Goal: Task Accomplishment & Management: Manage account settings

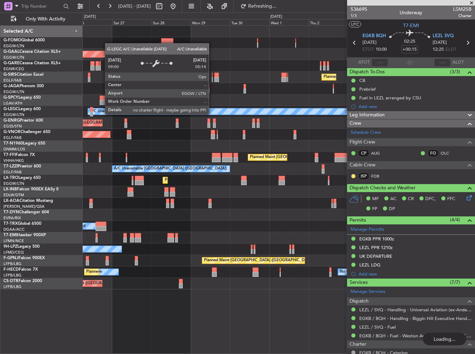
scroll to position [175, 0]
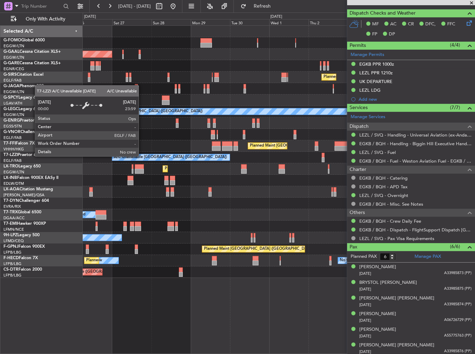
click at [221, 153] on div "A/C Unavailable [GEOGRAPHIC_DATA] ([GEOGRAPHIC_DATA])" at bounding box center [279, 157] width 392 height 11
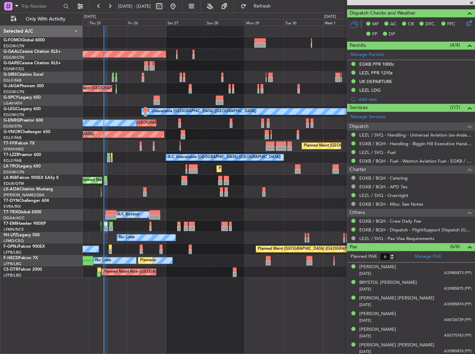
click at [165, 67] on div at bounding box center [279, 65] width 392 height 11
click at [0, 140] on html "[DATE] - [DATE] Refresh Quick Links Only With Activity Planned Maint [GEOGRAPHI…" at bounding box center [237, 177] width 475 height 354
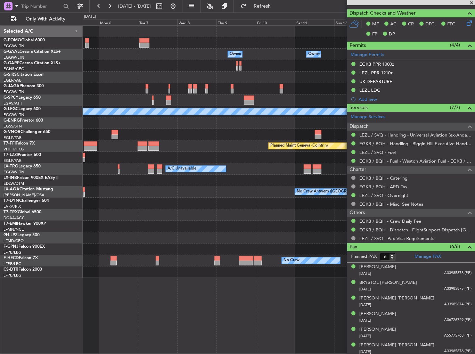
click at [0, 113] on html "[DATE] - [DATE] Refresh Quick Links Only With Activity Owner Owner Owner Owner …" at bounding box center [237, 177] width 475 height 354
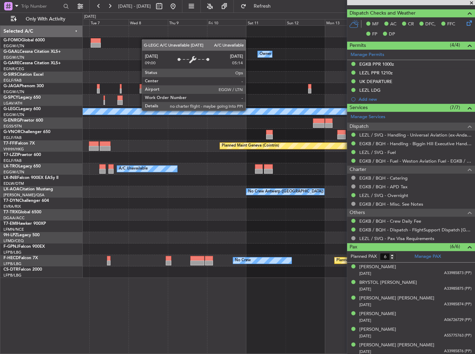
click at [109, 116] on div "A/C Unavailable [GEOGRAPHIC_DATA] ([GEOGRAPHIC_DATA])" at bounding box center [279, 111] width 392 height 11
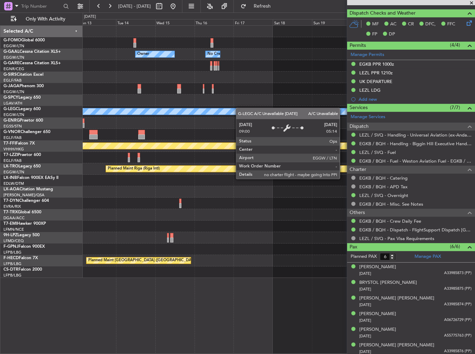
click at [82, 112] on div "Owner Owner No Crew Owner Planned Maint [GEOGRAPHIC_DATA] ([GEOGRAPHIC_DATA]) A…" at bounding box center [237, 184] width 475 height 342
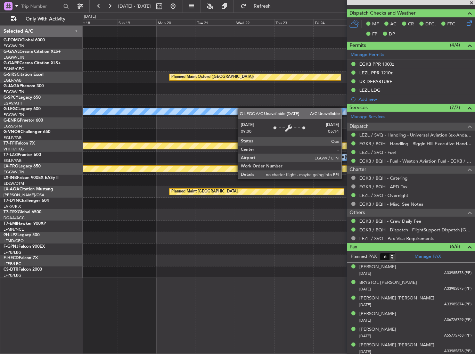
click at [110, 109] on div "A/C Unavailable [GEOGRAPHIC_DATA] ([GEOGRAPHIC_DATA])" at bounding box center [279, 111] width 392 height 11
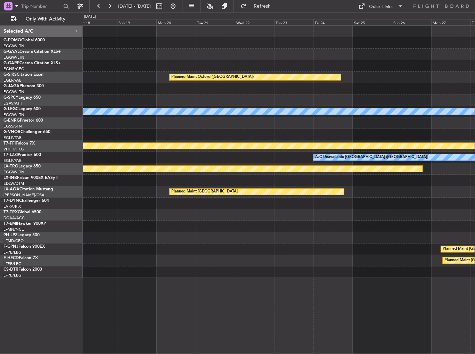
scroll to position [0, 0]
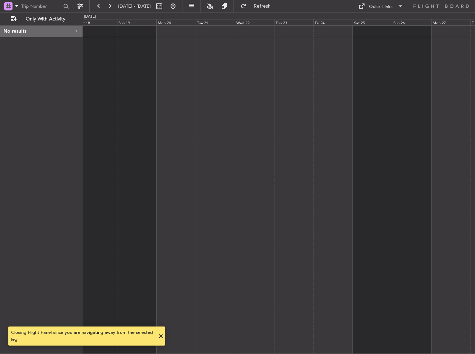
click at [91, 71] on div at bounding box center [279, 189] width 393 height 329
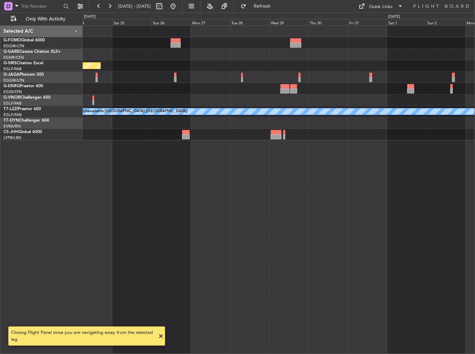
click at [53, 68] on div "Planned Maint Oxford ([GEOGRAPHIC_DATA]) Planned Maint [GEOGRAPHIC_DATA] Planne…" at bounding box center [237, 184] width 475 height 342
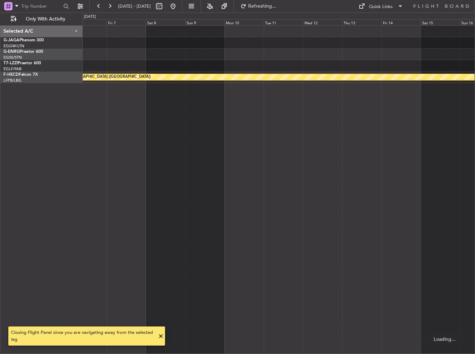
click at [79, 90] on div "A/C Unavailable [GEOGRAPHIC_DATA] ([GEOGRAPHIC_DATA]) Planned Maint [GEOGRAPHIC…" at bounding box center [237, 184] width 475 height 342
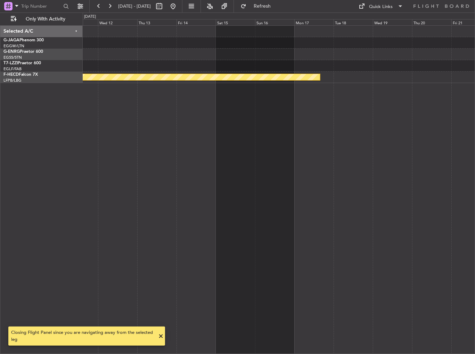
click at [83, 93] on div "Planned Maint [GEOGRAPHIC_DATA] ([GEOGRAPHIC_DATA])" at bounding box center [279, 189] width 393 height 329
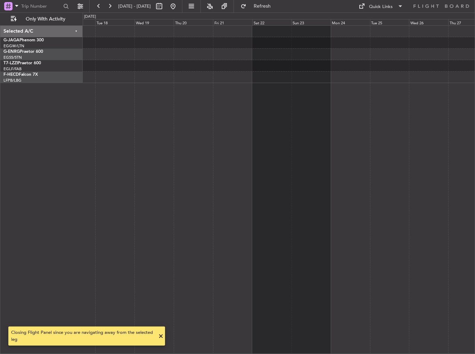
click at [77, 103] on div "Planned Maint [GEOGRAPHIC_DATA] ([GEOGRAPHIC_DATA]) Selected A/C G-JAGA Phenom …" at bounding box center [237, 184] width 475 height 342
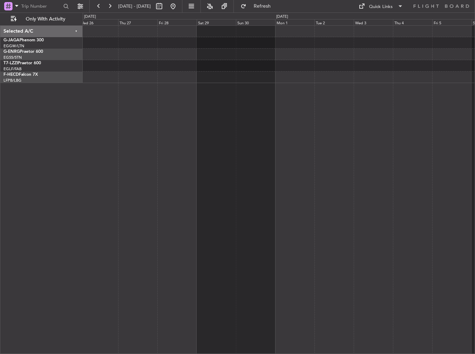
click at [98, 97] on div at bounding box center [279, 189] width 393 height 329
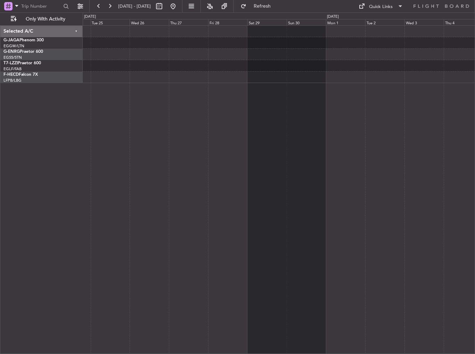
click at [377, 93] on div at bounding box center [279, 189] width 393 height 329
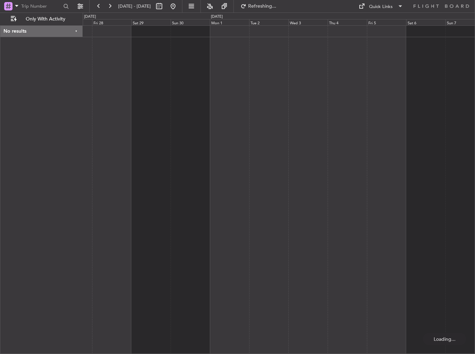
click at [115, 74] on div at bounding box center [279, 189] width 393 height 329
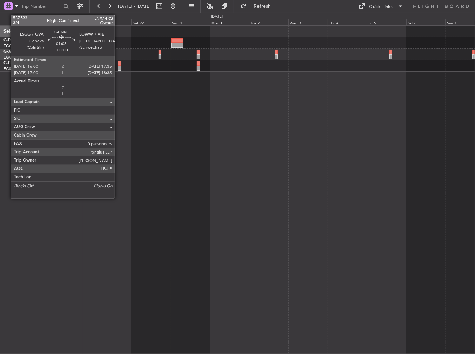
click at [118, 62] on div at bounding box center [119, 63] width 3 height 5
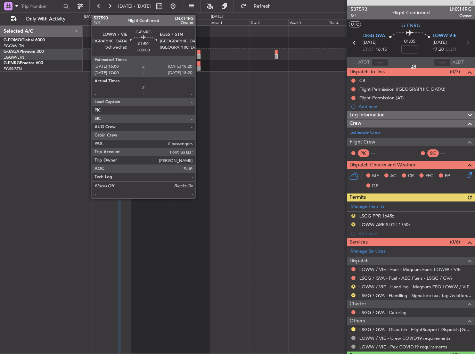
click at [198, 63] on div at bounding box center [199, 63] width 4 height 5
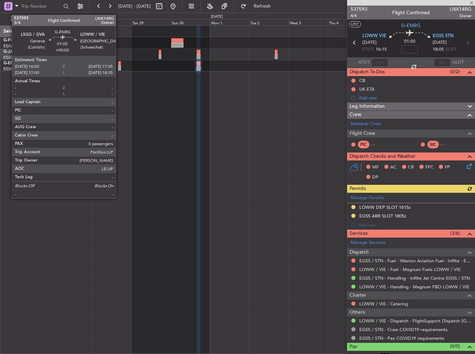
click at [119, 65] on div at bounding box center [119, 63] width 3 height 5
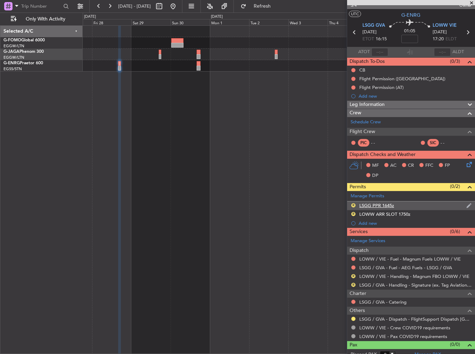
scroll to position [15, 0]
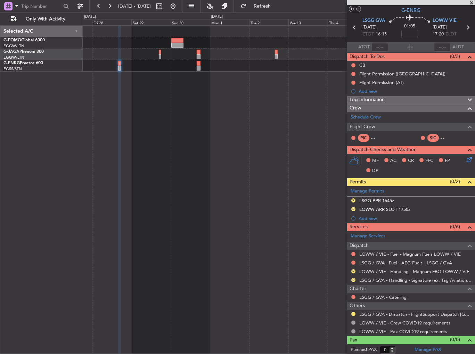
click at [355, 311] on nimbus-traffic-light at bounding box center [354, 314] width 6 height 6
click at [354, 311] on div at bounding box center [354, 314] width 6 height 6
click at [353, 314] on button at bounding box center [353, 314] width 4 height 4
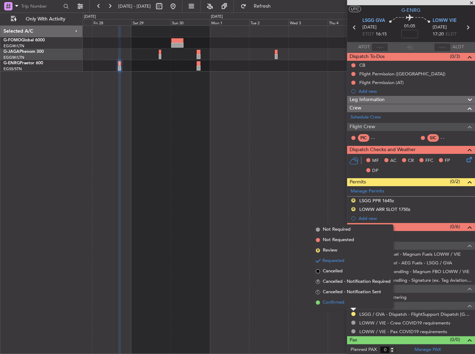
click at [341, 304] on span "Confirmed" at bounding box center [334, 302] width 22 height 7
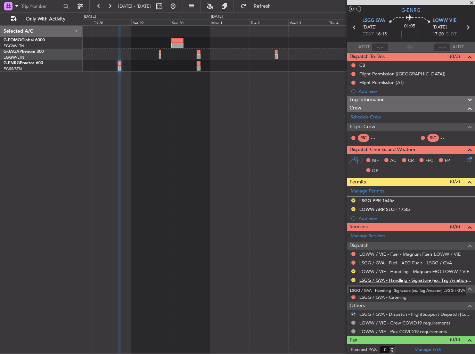
click at [378, 277] on link "LSGG / GVA - Handling - Signature (ex. Tag Aviation) LSGG / GVA" at bounding box center [415, 280] width 112 height 6
click at [434, 269] on link "LOWW / VIE - Handling - Magnum FBO LOWW / VIE" at bounding box center [414, 272] width 110 height 6
drag, startPoint x: 352, startPoint y: 278, endPoint x: 344, endPoint y: 298, distance: 21.6
click at [352, 278] on button "R" at bounding box center [353, 280] width 4 height 4
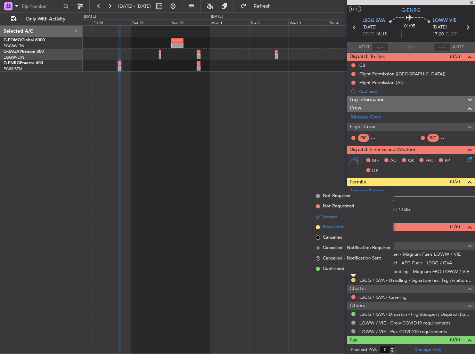
click at [337, 228] on span "Requested" at bounding box center [334, 227] width 22 height 7
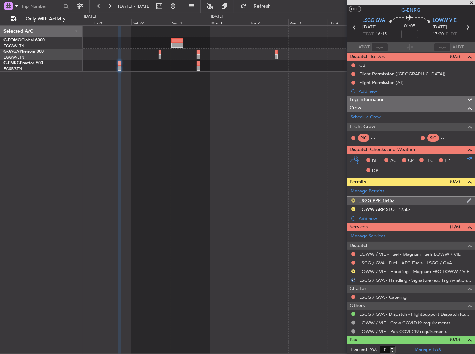
click at [354, 198] on button "R" at bounding box center [353, 200] width 4 height 4
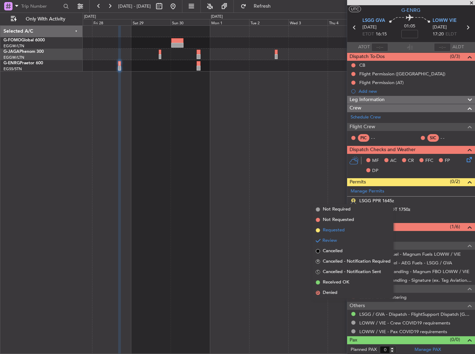
click at [349, 231] on li "Requested" at bounding box center [353, 230] width 80 height 10
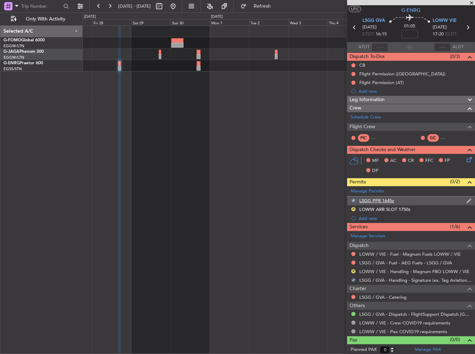
click at [402, 199] on div "LSGG PPR 1645z" at bounding box center [411, 201] width 128 height 9
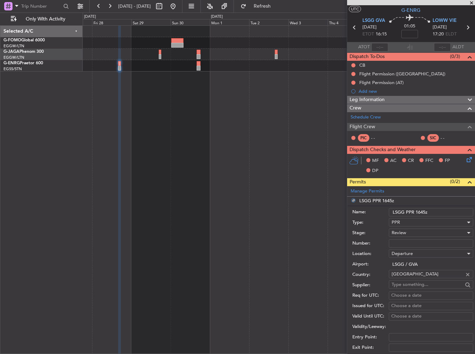
click at [425, 212] on input "LSGG PPR 1645z" at bounding box center [431, 212] width 84 height 8
click at [423, 211] on input "LSGG PPR 1645z" at bounding box center [431, 212] width 84 height 8
click at [414, 228] on div "Review" at bounding box center [429, 233] width 74 height 10
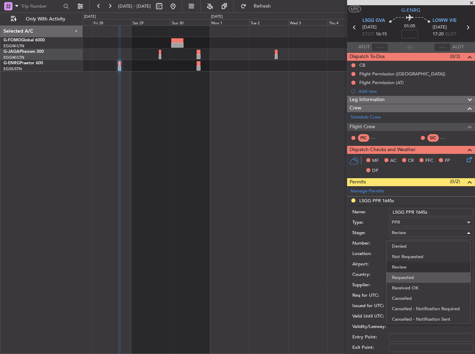
click at [430, 273] on span "Requested" at bounding box center [428, 277] width 73 height 10
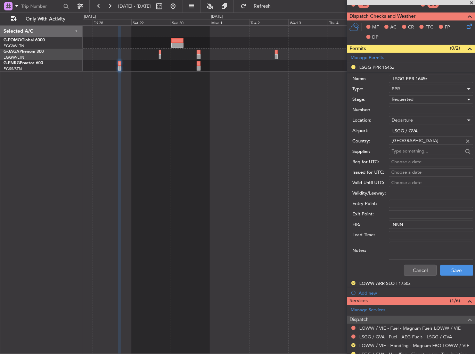
scroll to position [154, 0]
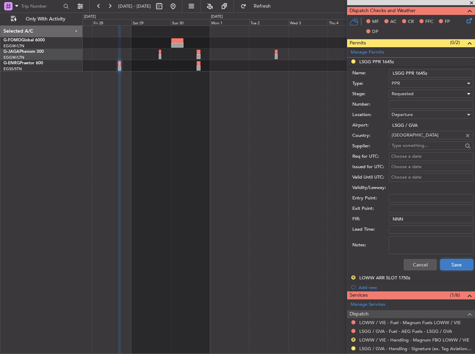
click at [455, 261] on button "Save" at bounding box center [456, 264] width 33 height 11
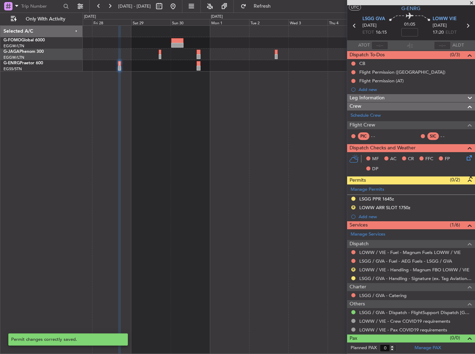
scroll to position [15, 0]
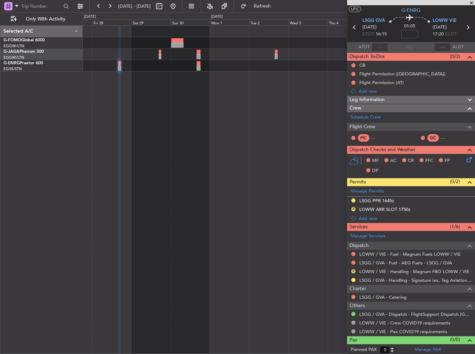
click at [424, 267] on div "R LOWW / VIE - Handling - Magnum FBO LOWW / VIE" at bounding box center [411, 271] width 128 height 9
click at [424, 269] on link "LOWW / VIE - Handling - Magnum FBO LOWW / VIE" at bounding box center [414, 272] width 110 height 6
click at [413, 205] on div "R LOWW ARR SLOT 1750z" at bounding box center [411, 209] width 128 height 9
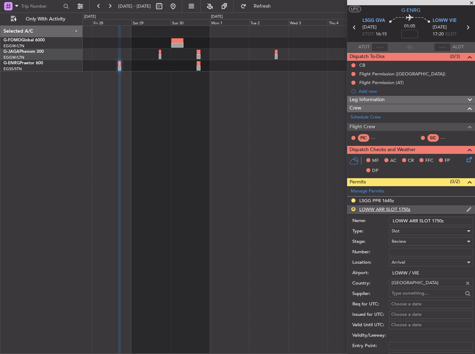
scroll to position [154, 0]
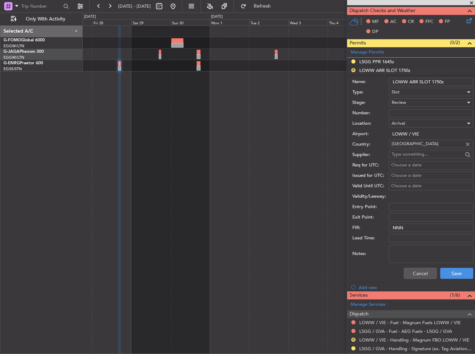
click at [439, 82] on input "LOWW ARR SLOT 1750z" at bounding box center [431, 82] width 84 height 8
type input "LOWW ARR SLOT 1720z"
click at [424, 104] on div "Review" at bounding box center [429, 102] width 74 height 10
click at [431, 146] on span "Requested" at bounding box center [428, 147] width 73 height 10
click at [457, 275] on button "Save" at bounding box center [456, 273] width 33 height 11
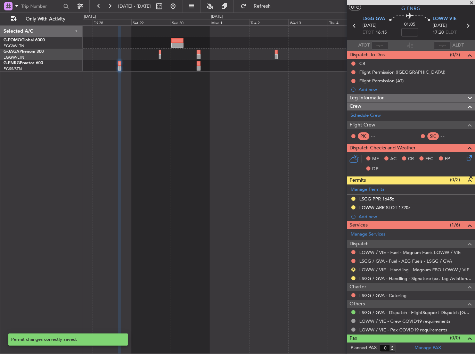
scroll to position [15, 0]
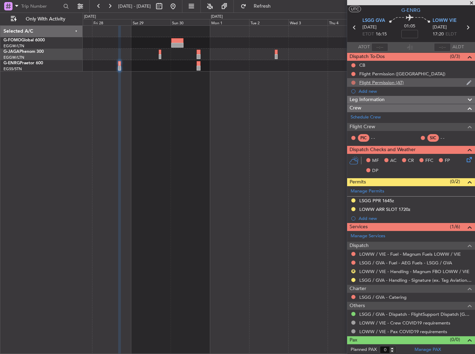
click at [354, 82] on button at bounding box center [353, 83] width 4 height 4
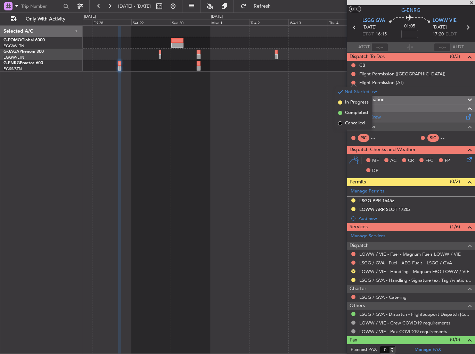
drag, startPoint x: 349, startPoint y: 123, endPoint x: 350, endPoint y: 118, distance: 4.7
click at [349, 122] on span "Cancelled" at bounding box center [355, 123] width 20 height 7
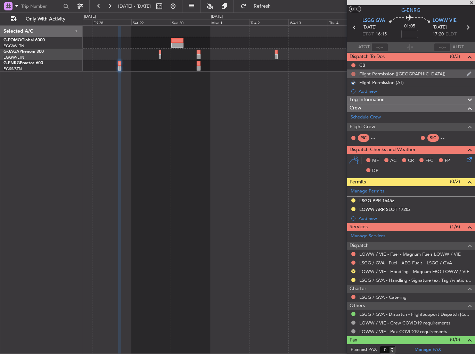
click at [353, 72] on button at bounding box center [353, 74] width 4 height 4
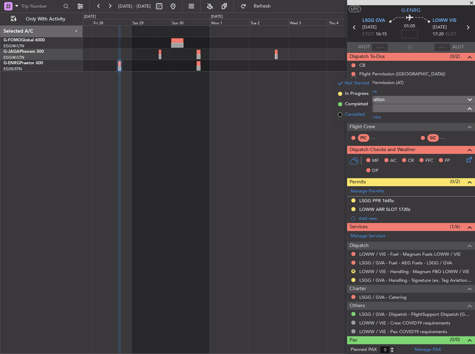
click at [348, 113] on span "Cancelled" at bounding box center [355, 114] width 20 height 7
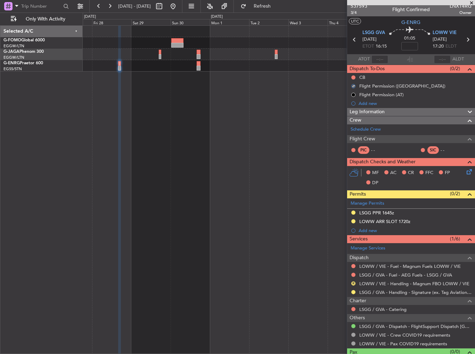
scroll to position [0, 0]
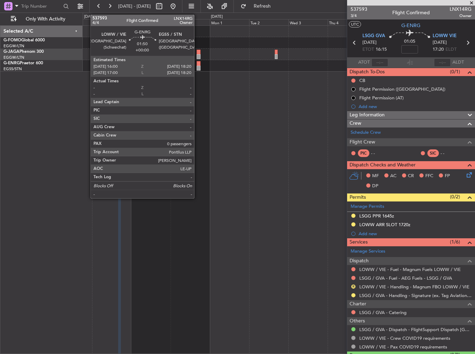
click at [197, 63] on div at bounding box center [199, 63] width 4 height 5
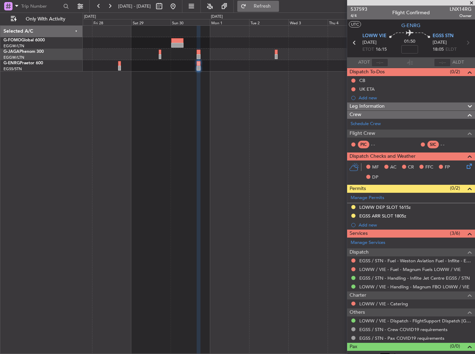
click at [277, 1] on button "Refresh" at bounding box center [258, 6] width 42 height 11
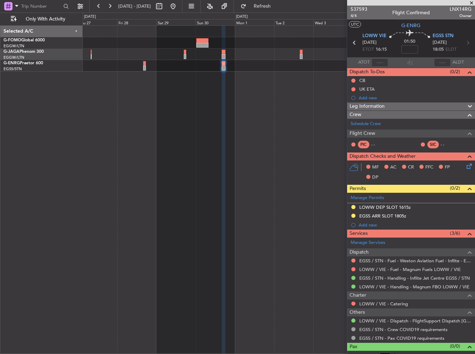
click at [226, 131] on div at bounding box center [224, 190] width 4 height 329
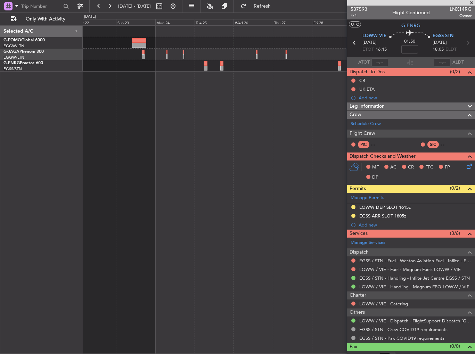
click at [297, 121] on div at bounding box center [279, 189] width 393 height 329
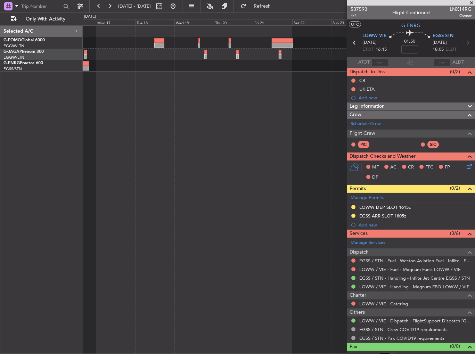
click at [325, 111] on div at bounding box center [279, 189] width 393 height 329
click at [253, 90] on div at bounding box center [279, 189] width 393 height 329
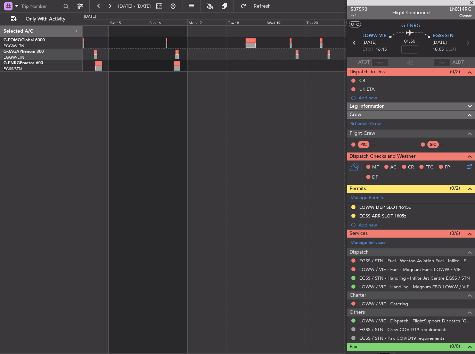
click at [377, 79] on fb-app "27 Nov 2025 - 07 Dec 2025 Refresh Quick Links Only With Activity Selected A/C G…" at bounding box center [237, 179] width 475 height 349
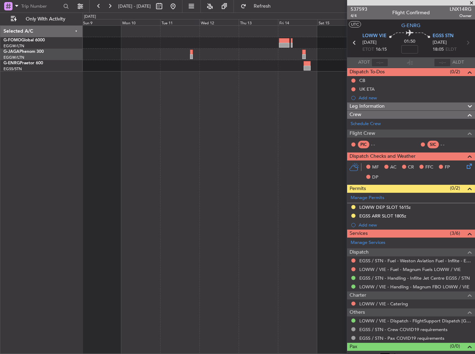
click at [278, 77] on div at bounding box center [279, 189] width 393 height 329
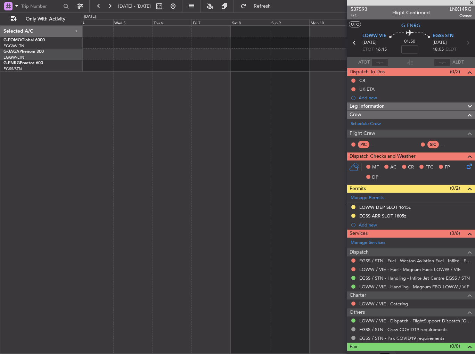
click at [330, 72] on div at bounding box center [279, 189] width 393 height 329
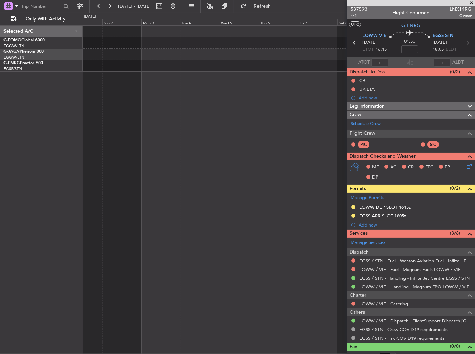
click at [346, 69] on div at bounding box center [279, 65] width 392 height 11
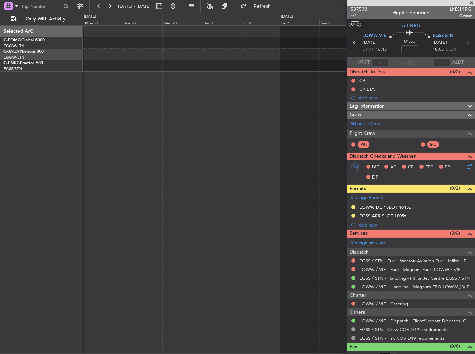
click at [279, 52] on div at bounding box center [279, 54] width 392 height 11
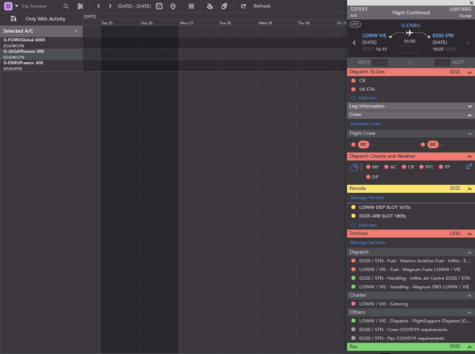
click at [268, 52] on div at bounding box center [279, 49] width 392 height 46
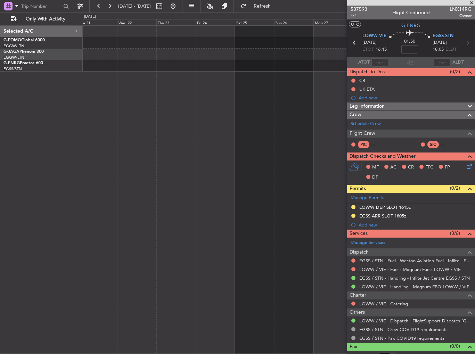
click at [263, 52] on div at bounding box center [279, 54] width 392 height 11
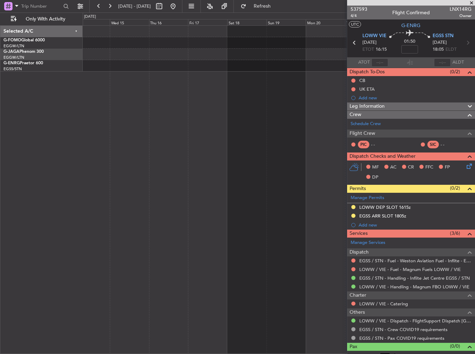
click at [286, 52] on div at bounding box center [279, 54] width 392 height 11
click at [300, 52] on div at bounding box center [279, 49] width 392 height 46
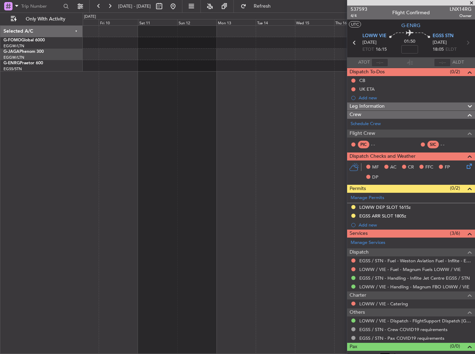
click at [276, 51] on div at bounding box center [279, 49] width 392 height 46
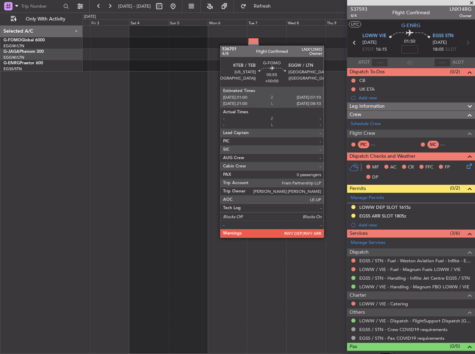
click at [245, 48] on div at bounding box center [279, 42] width 392 height 11
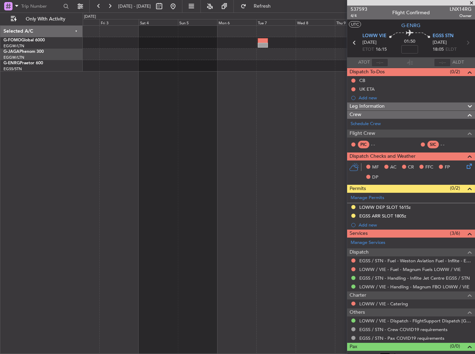
click at [226, 59] on div at bounding box center [279, 49] width 392 height 46
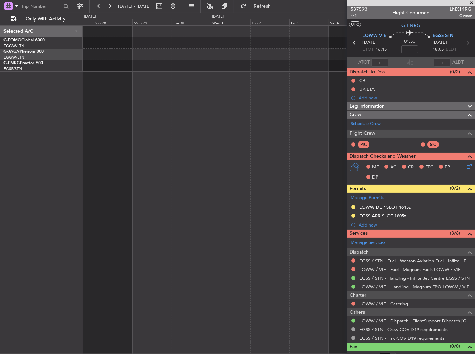
click at [342, 62] on div at bounding box center [279, 49] width 392 height 46
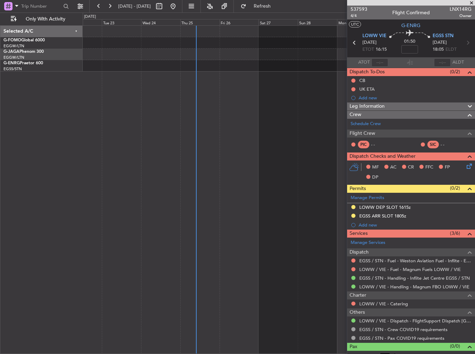
click at [361, 63] on fb-app "27 Nov 2025 - 07 Dec 2025 Refresh Quick Links Only With Activity Selected A/C G…" at bounding box center [237, 179] width 475 height 349
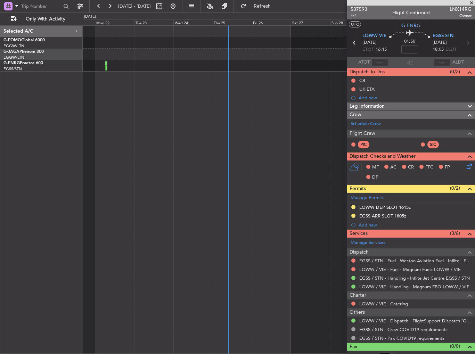
click at [61, 39] on div "Selected A/C G-FOMO Global 6000 EGGW/LTN London (Luton) G-JAGA Phenom 300 EGGW/…" at bounding box center [237, 184] width 475 height 342
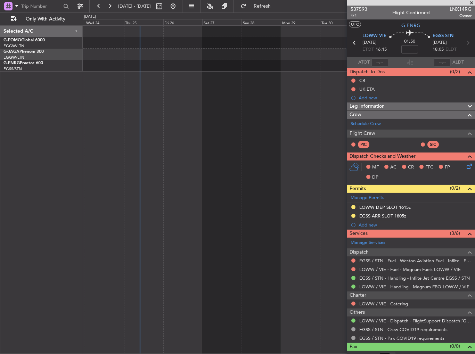
click at [166, 54] on div at bounding box center [279, 54] width 392 height 11
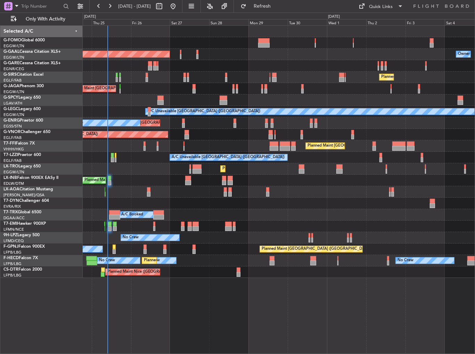
click at [240, 166] on div "Planned Maint [GEOGRAPHIC_DATA] ([GEOGRAPHIC_DATA])" at bounding box center [279, 168] width 392 height 11
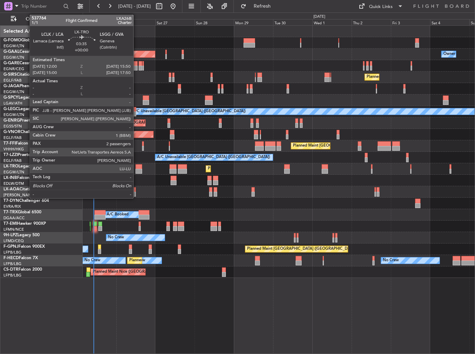
click at [137, 169] on div at bounding box center [139, 171] width 7 height 5
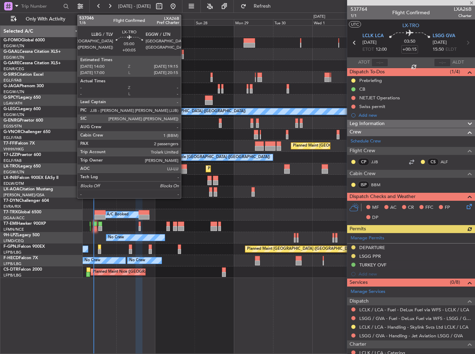
click at [184, 168] on div at bounding box center [182, 166] width 9 height 5
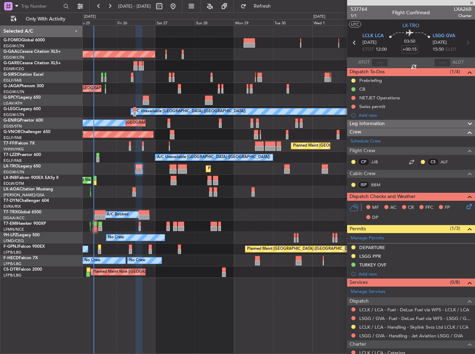
type input "+00:05"
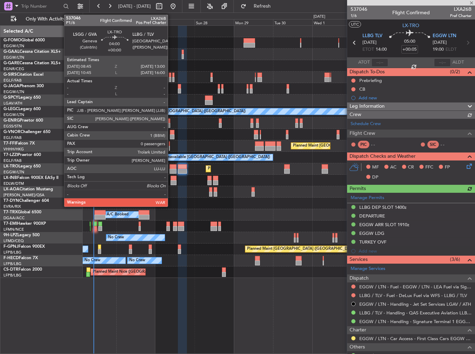
click at [171, 170] on div at bounding box center [173, 171] width 7 height 5
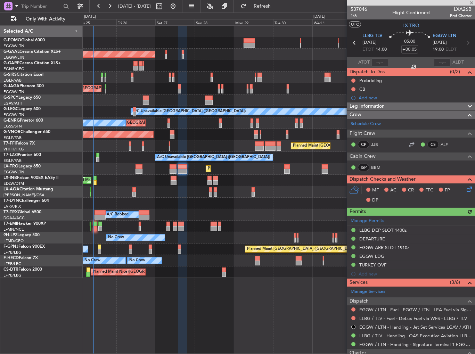
type input "0"
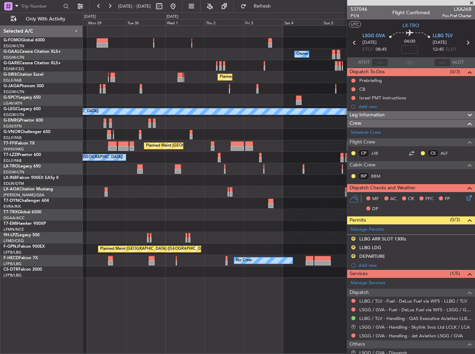
click at [164, 187] on div "Owner Owner Owner Planned Maint Dusseldorf Planned Maint London (Luton) A/C Una…" at bounding box center [279, 152] width 392 height 252
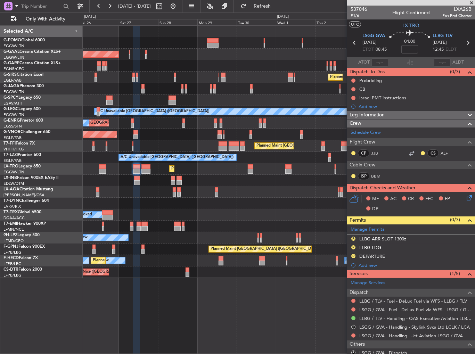
click at [293, 179] on div "Planned Maint [GEOGRAPHIC_DATA] ([GEOGRAPHIC_DATA])" at bounding box center [279, 180] width 392 height 11
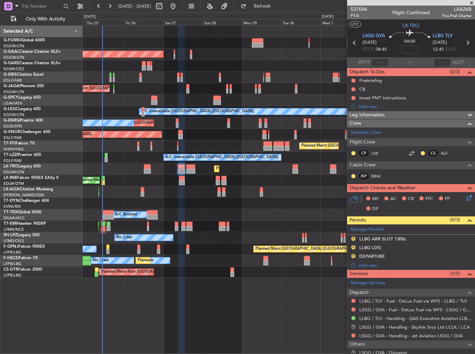
click at [207, 181] on div "Planned Maint [GEOGRAPHIC_DATA] ([GEOGRAPHIC_DATA])" at bounding box center [279, 180] width 392 height 11
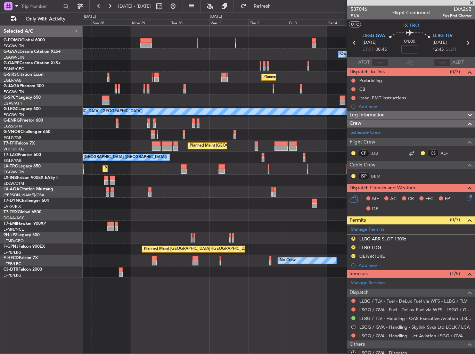
click at [194, 176] on div "Owner Owner Planned Maint Dusseldorf Planned Maint London (Luton) Planned Maint…" at bounding box center [279, 152] width 392 height 252
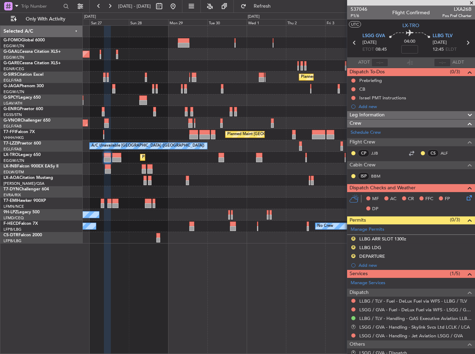
click at [169, 175] on div at bounding box center [279, 180] width 392 height 11
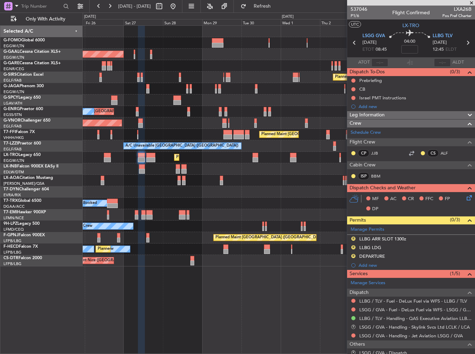
click at [308, 162] on div "Planned Maint London (Luton) A/C Unavailable" at bounding box center [279, 157] width 392 height 11
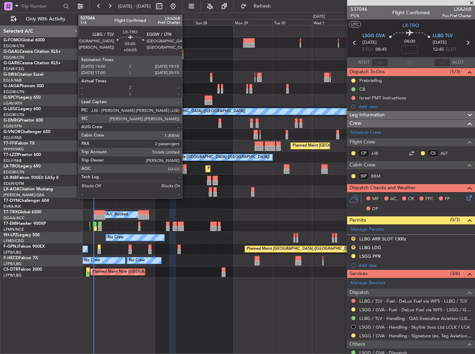
click at [185, 167] on div at bounding box center [182, 166] width 9 height 5
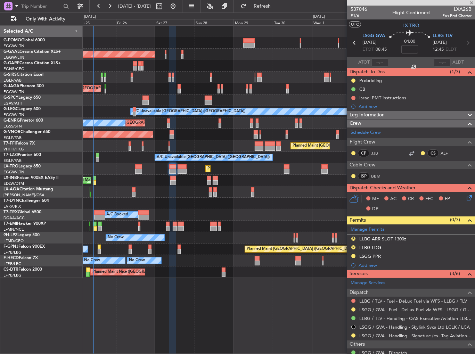
type input "+00:05"
type input "2"
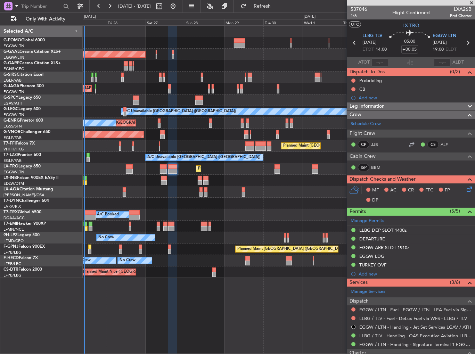
click at [182, 191] on div at bounding box center [279, 191] width 392 height 11
click at [168, 165] on div "Planned Maint London (Luton) A/C Unavailable" at bounding box center [279, 168] width 392 height 11
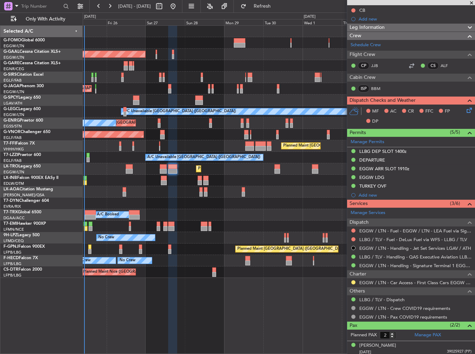
scroll to position [96, 0]
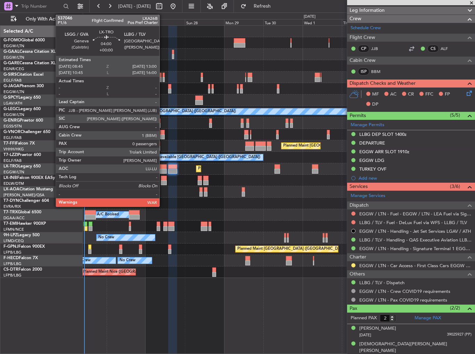
click at [163, 167] on div at bounding box center [163, 166] width 7 height 5
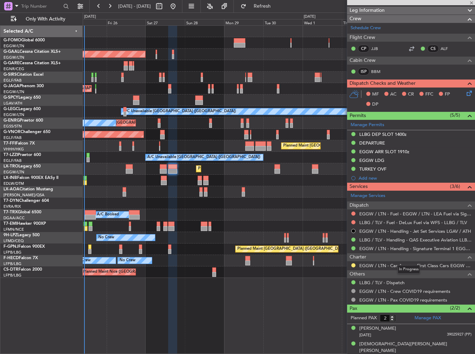
type input "0"
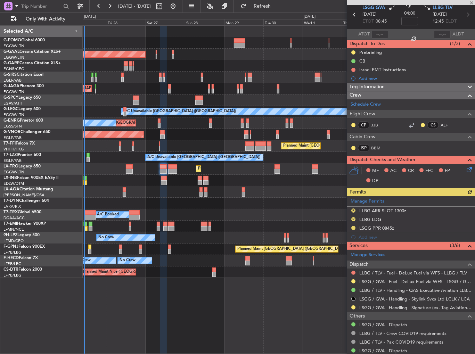
scroll to position [13, 0]
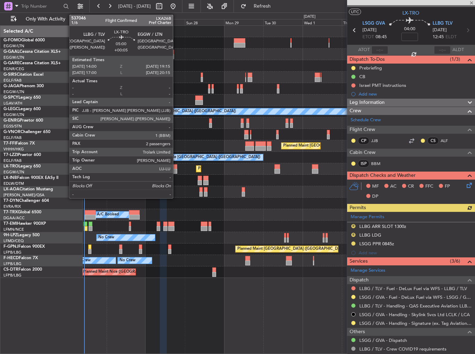
click at [176, 168] on div at bounding box center [172, 166] width 9 height 5
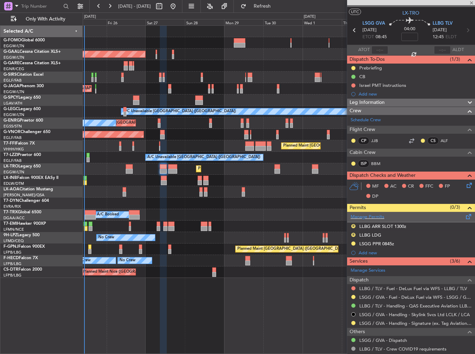
type input "+00:05"
type input "2"
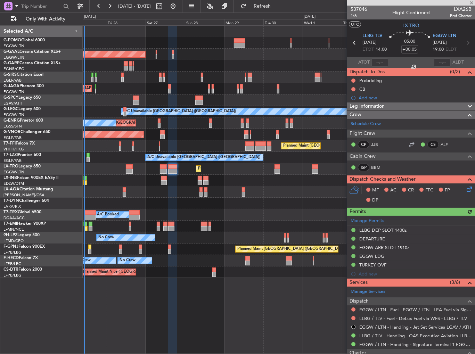
scroll to position [96, 0]
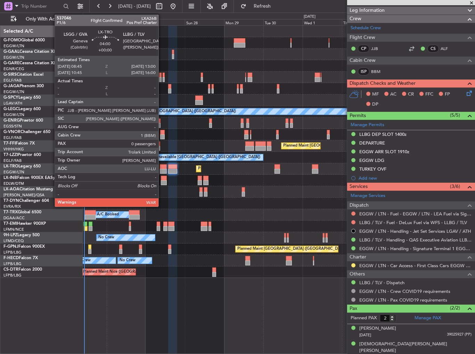
click at [162, 173] on div at bounding box center [163, 171] width 7 height 5
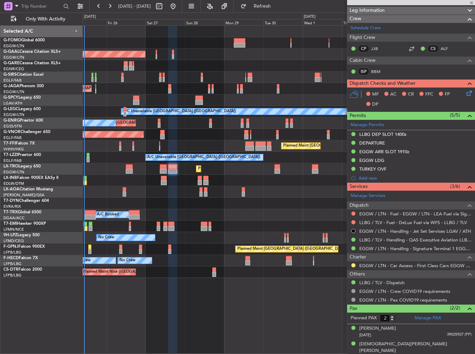
type input "0"
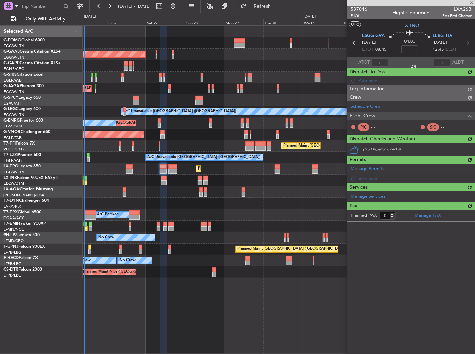
scroll to position [0, 0]
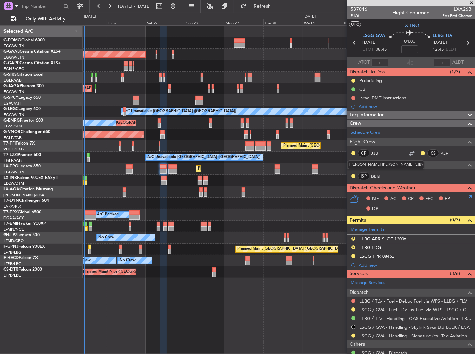
click at [372, 150] on link "JJB" at bounding box center [379, 153] width 16 height 6
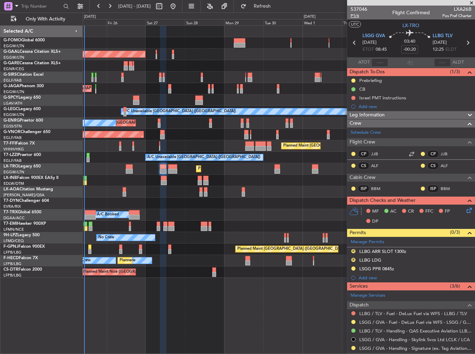
click at [357, 16] on span "P1/6" at bounding box center [359, 16] width 17 height 6
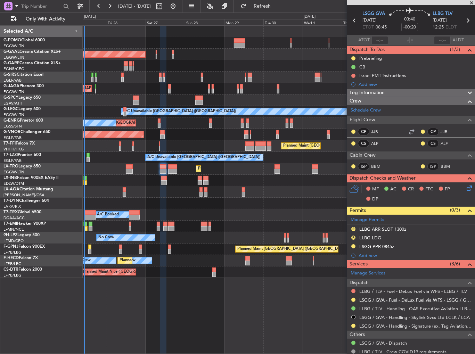
scroll to position [25, 0]
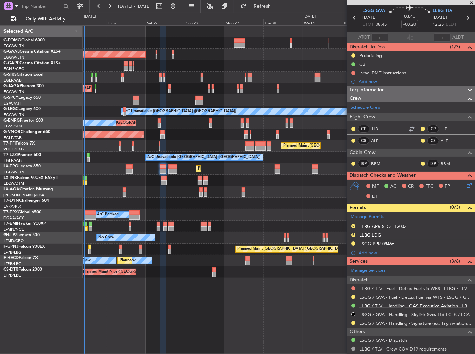
click at [384, 304] on link "LLBG / TLV - Handling - QAS Executive Aviation LLBG / TLV" at bounding box center [415, 306] width 112 height 6
click at [416, 322] on link "LSGG / GVA - Handling - Signature (ex. Tag Aviation) LSGG / GVA" at bounding box center [415, 323] width 112 height 6
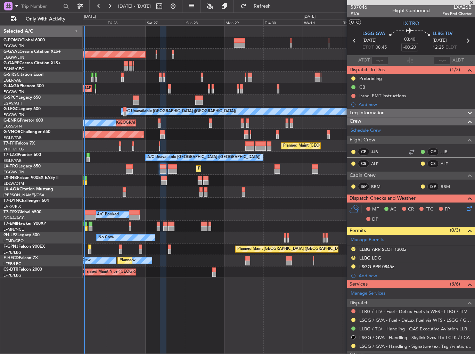
scroll to position [0, 0]
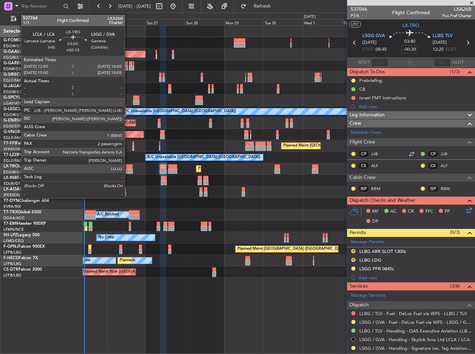
click at [128, 170] on div at bounding box center [129, 171] width 7 height 5
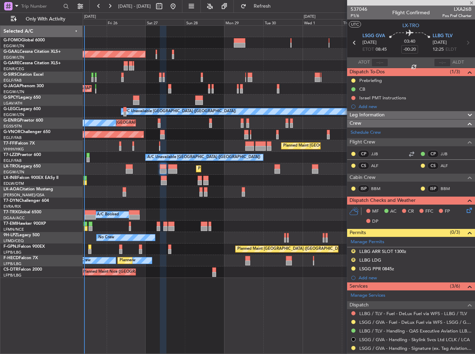
type input "+00:15"
type input "2"
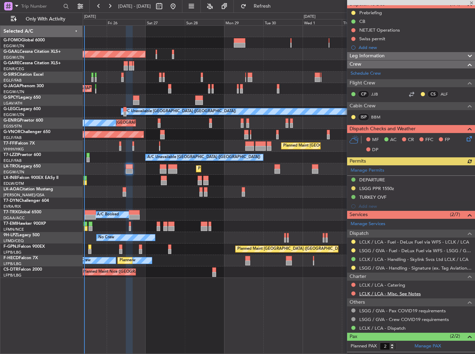
scroll to position [70, 0]
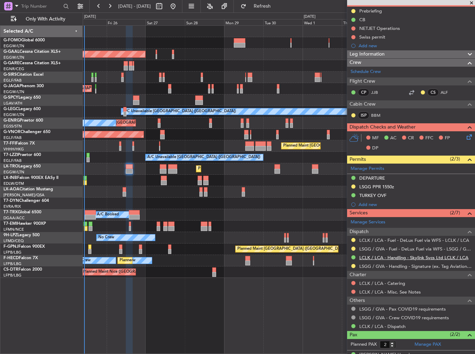
click at [398, 255] on link "LCLK / LCA - Handling - Skylink Svcs Ltd LCLK / LCA" at bounding box center [413, 258] width 109 height 6
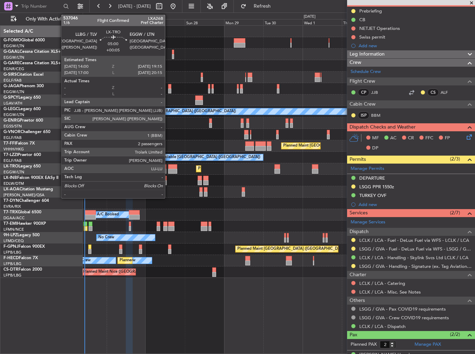
click at [168, 169] on div at bounding box center [172, 171] width 9 height 5
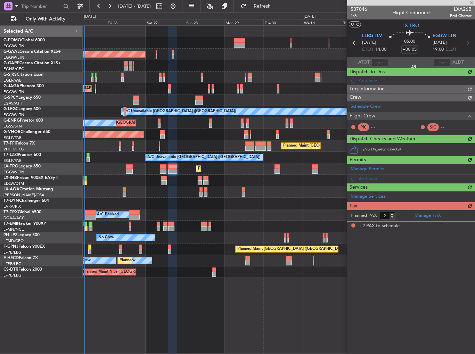
scroll to position [0, 0]
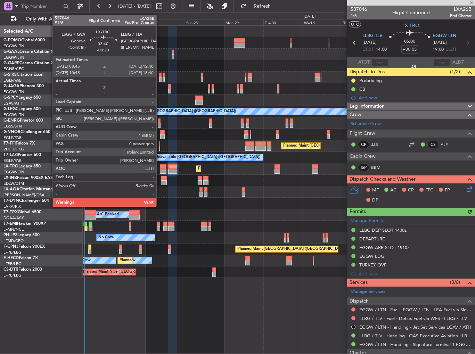
click at [162, 168] on div at bounding box center [163, 166] width 7 height 5
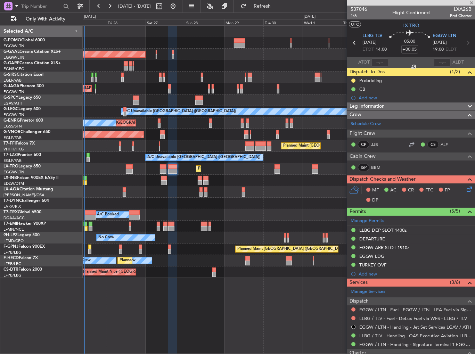
type input "-00:20"
type input "0"
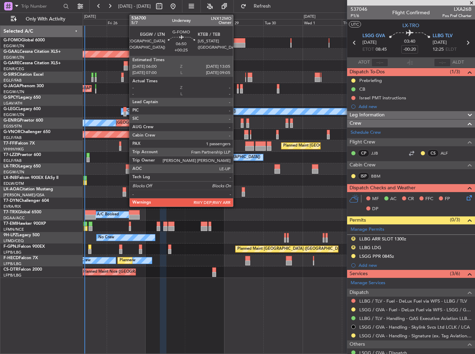
click at [236, 42] on div at bounding box center [240, 40] width 12 height 5
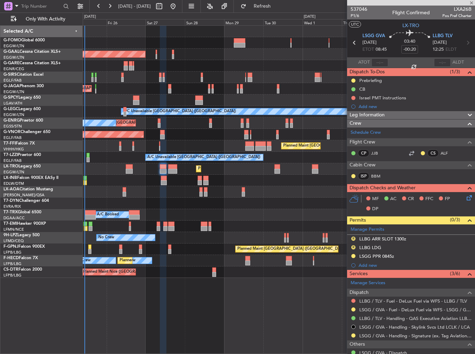
type input "+00:25"
type input "1"
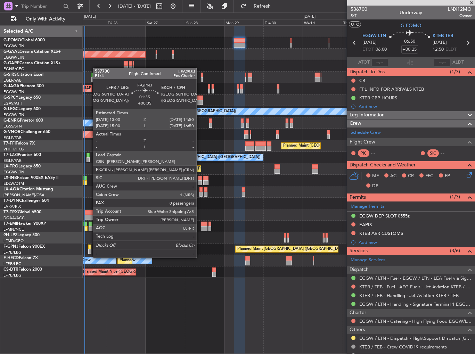
click at [89, 251] on div at bounding box center [89, 251] width 3 height 5
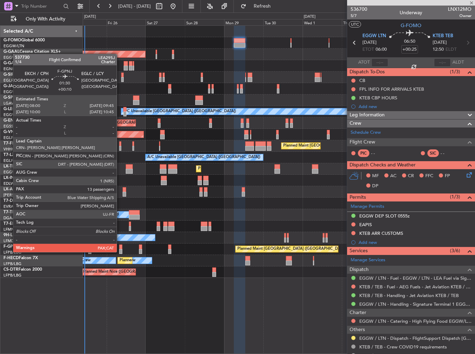
type input "+00:05"
type input "0"
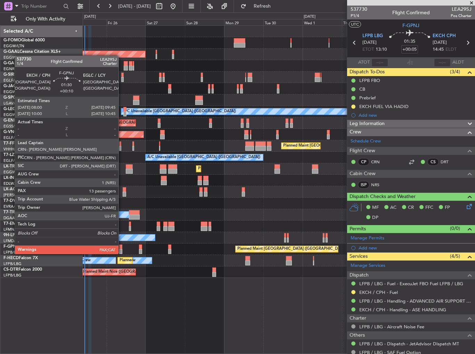
click at [122, 247] on div at bounding box center [120, 247] width 3 height 5
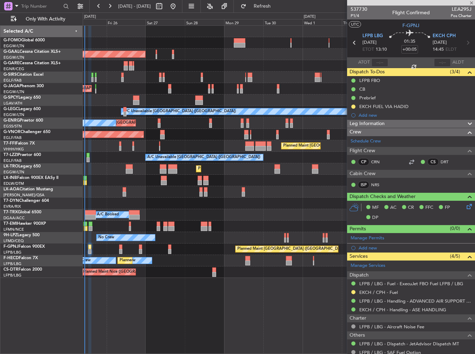
type input "+00:10"
type input "13"
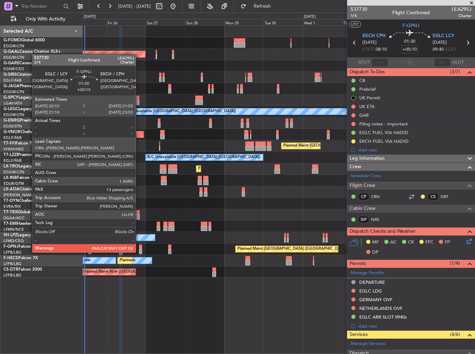
click at [139, 246] on div at bounding box center [140, 247] width 3 height 5
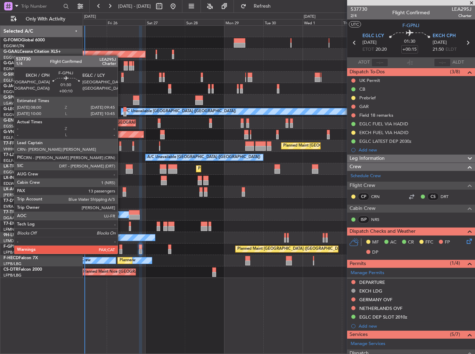
click at [121, 247] on div at bounding box center [120, 247] width 3 height 5
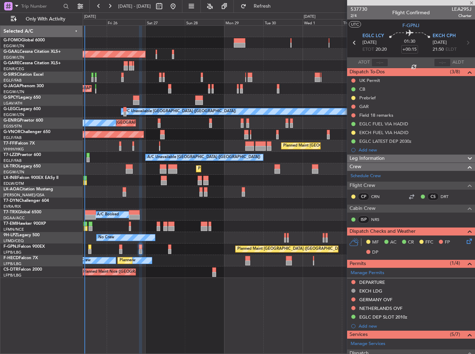
type input "+00:10"
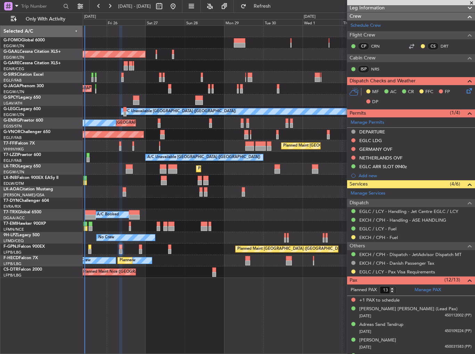
scroll to position [139, 0]
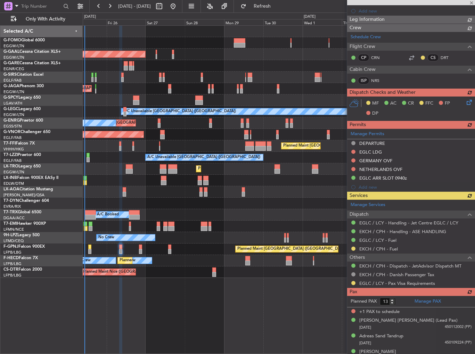
type input "11"
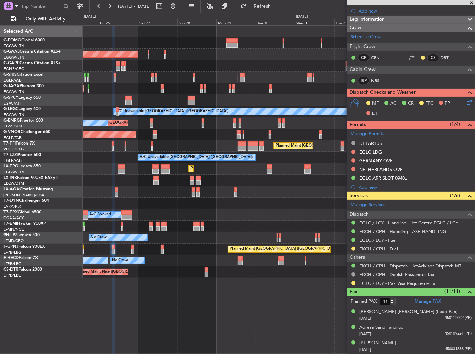
click at [175, 59] on div "Planned Maint Dusseldorf Owner" at bounding box center [279, 54] width 392 height 11
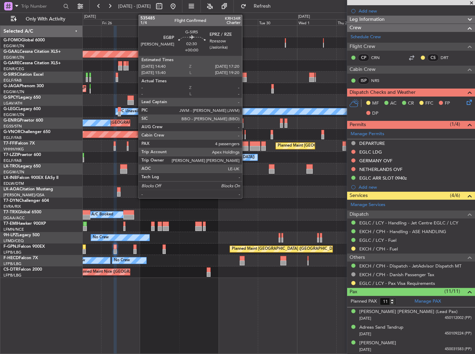
click at [245, 73] on div at bounding box center [244, 75] width 5 height 5
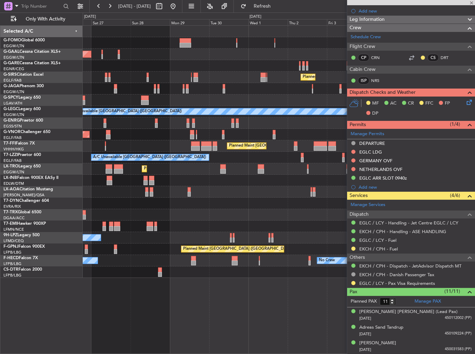
click at [213, 73] on div "Planned Maint [GEOGRAPHIC_DATA] ([GEOGRAPHIC_DATA])" at bounding box center [279, 77] width 392 height 11
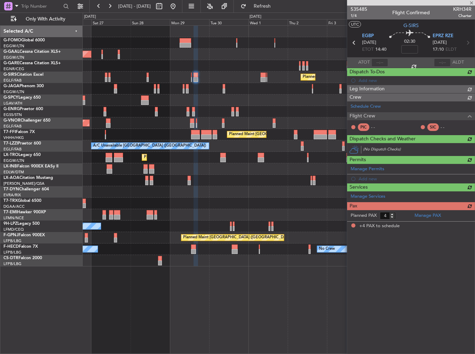
scroll to position [0, 0]
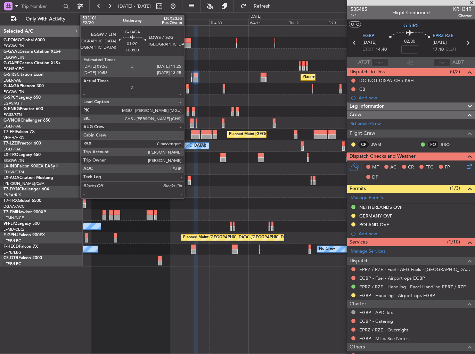
click at [187, 88] on div at bounding box center [187, 86] width 3 height 5
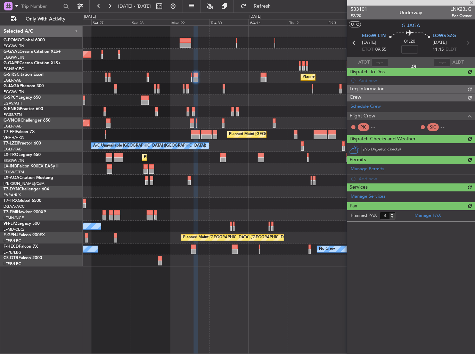
type input "0"
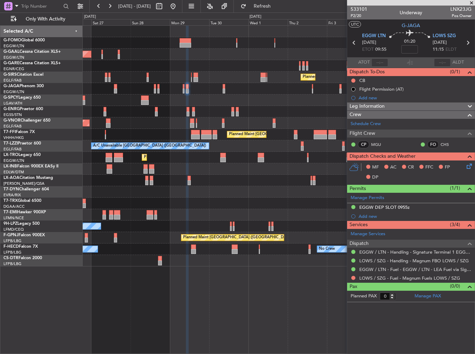
click at [288, 264] on div "Planned Maint Nice ([GEOGRAPHIC_DATA])" at bounding box center [279, 260] width 392 height 11
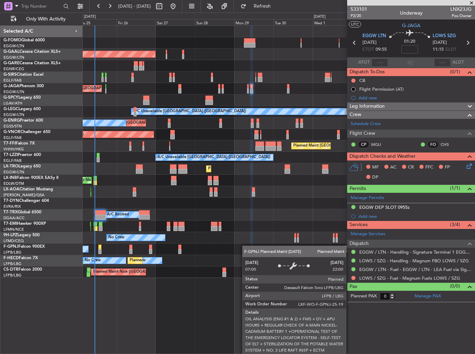
click at [253, 247] on div "Planned Maint [GEOGRAPHIC_DATA] ([GEOGRAPHIC_DATA]) No Crew No Crew" at bounding box center [279, 249] width 392 height 11
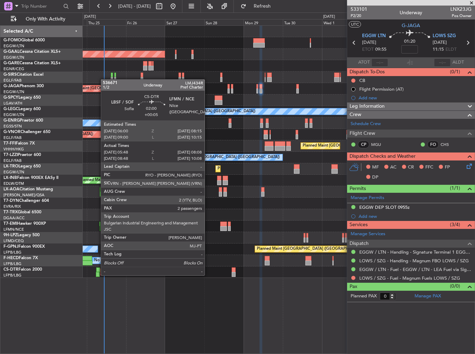
click at [97, 275] on div at bounding box center [98, 274] width 4 height 5
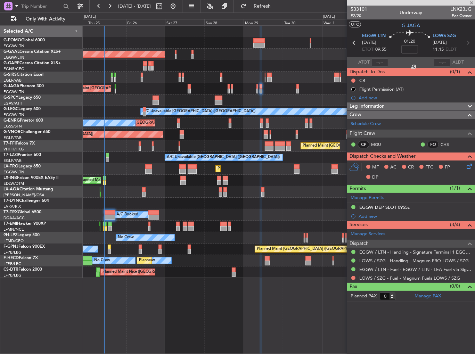
type input "+00:05"
type input "05:58"
type input "08:03"
type input "2"
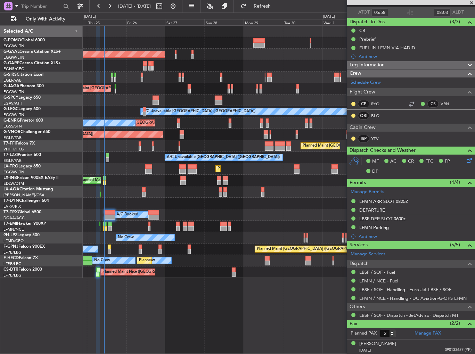
scroll to position [65, 0]
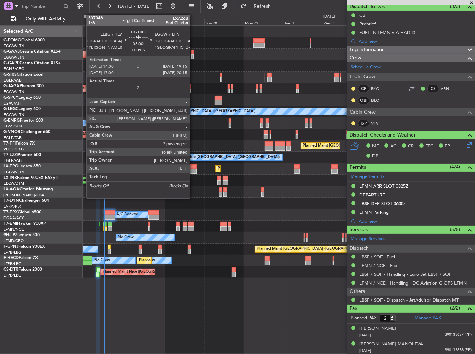
click at [193, 166] on div at bounding box center [192, 166] width 9 height 5
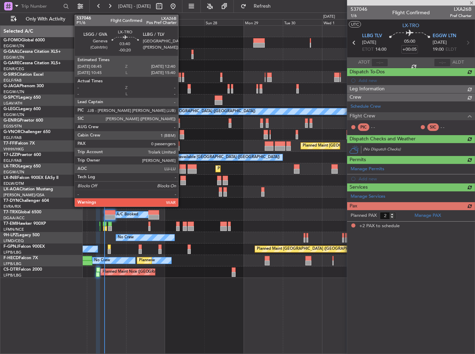
scroll to position [0, 0]
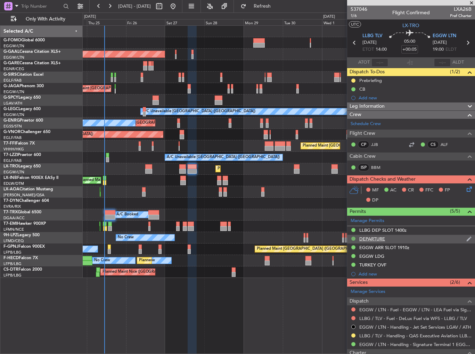
click at [354, 238] on button at bounding box center [353, 239] width 4 height 4
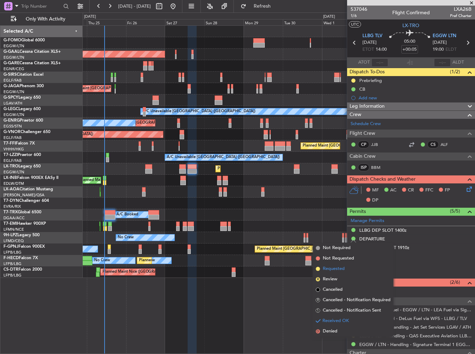
click at [337, 269] on span "Requested" at bounding box center [334, 268] width 22 height 7
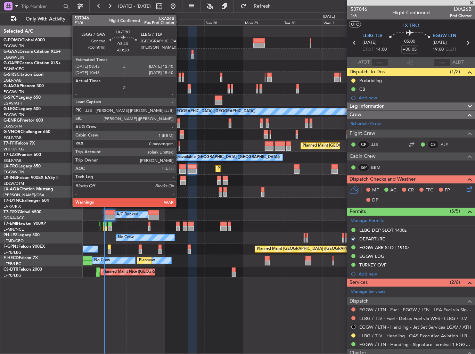
click at [179, 169] on div at bounding box center [182, 171] width 7 height 5
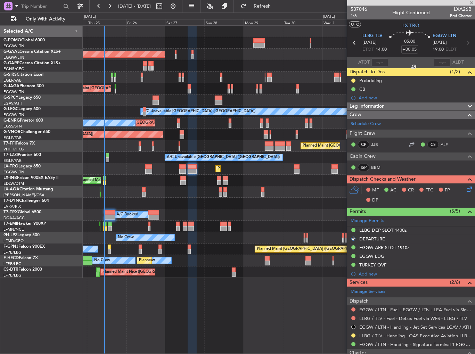
type input "-00:20"
type input "0"
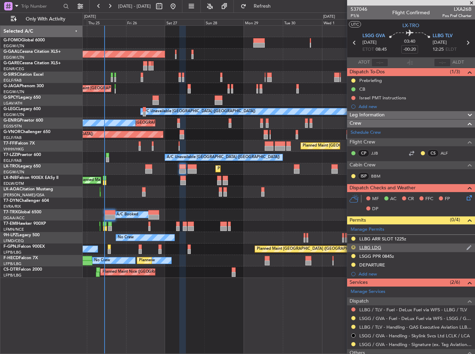
click at [353, 247] on button "R" at bounding box center [353, 247] width 4 height 4
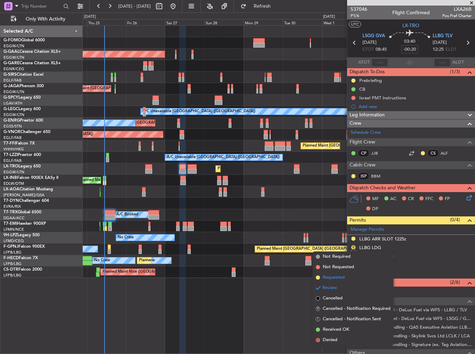
click at [341, 277] on span "Requested" at bounding box center [334, 277] width 22 height 7
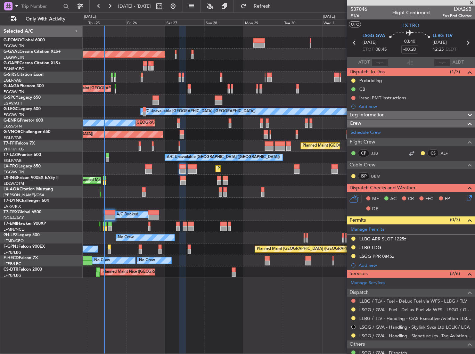
click at [152, 167] on div "Planned Maint [GEOGRAPHIC_DATA] ([GEOGRAPHIC_DATA])" at bounding box center [279, 168] width 392 height 11
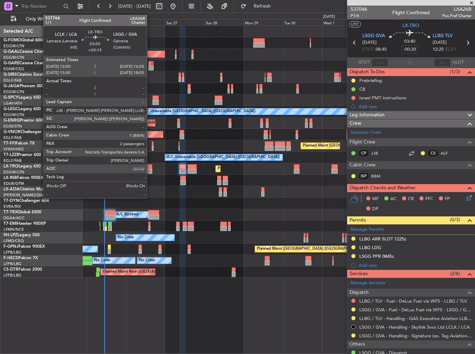
click at [150, 169] on div at bounding box center [148, 171] width 7 height 5
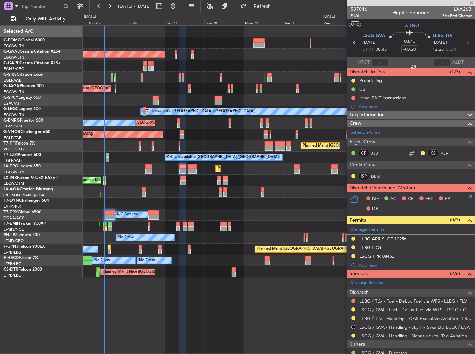
type input "+00:15"
type input "2"
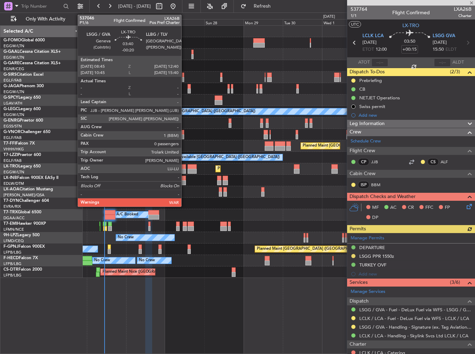
click at [185, 167] on div at bounding box center [182, 166] width 7 height 5
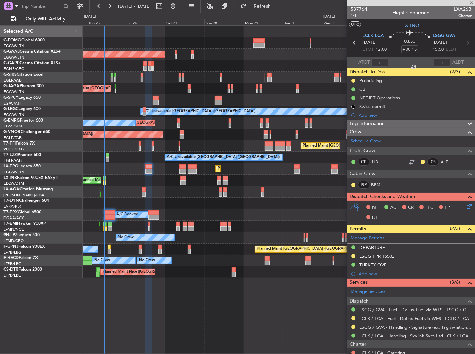
type input "-00:20"
type input "0"
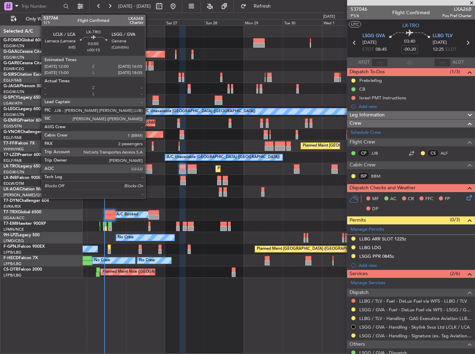
click at [148, 167] on div at bounding box center [148, 166] width 7 height 5
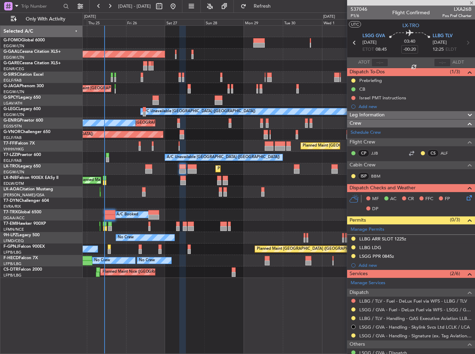
type input "+00:15"
type input "2"
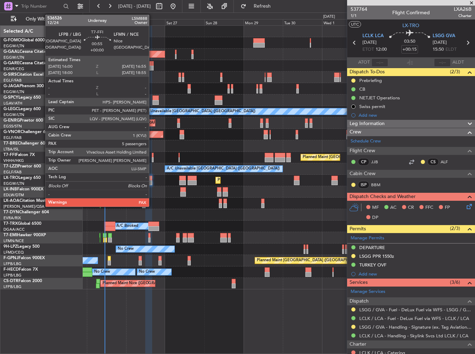
click at [152, 154] on div at bounding box center [153, 155] width 2 height 5
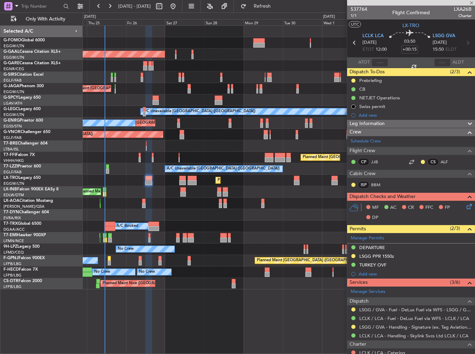
type input "5"
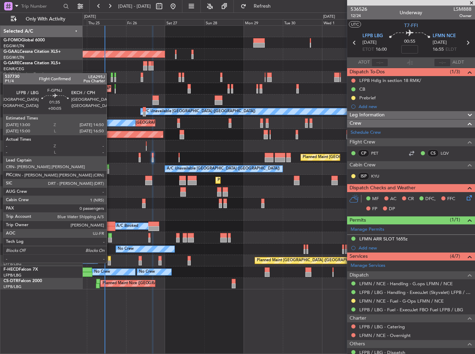
click at [110, 256] on div at bounding box center [109, 258] width 3 height 5
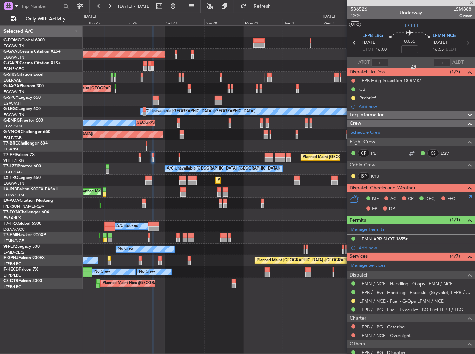
type input "+00:05"
type input "0"
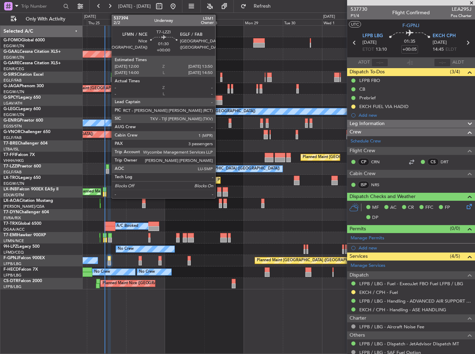
click at [108, 167] on div at bounding box center [107, 166] width 3 height 5
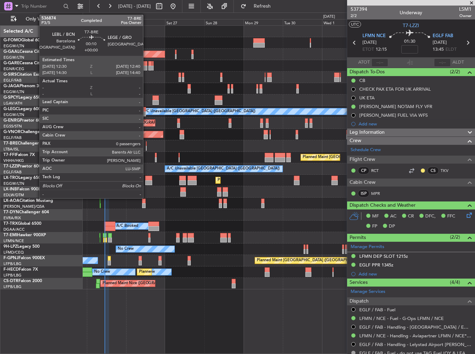
click at [146, 145] on div at bounding box center [146, 143] width 1 height 5
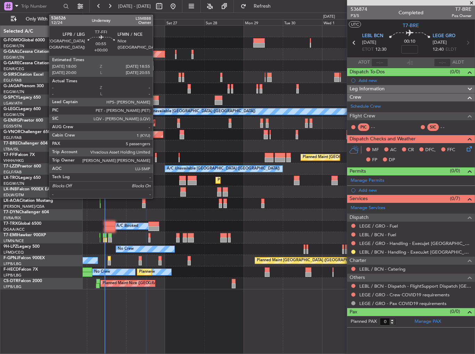
click at [156, 154] on div at bounding box center [156, 155] width 2 height 5
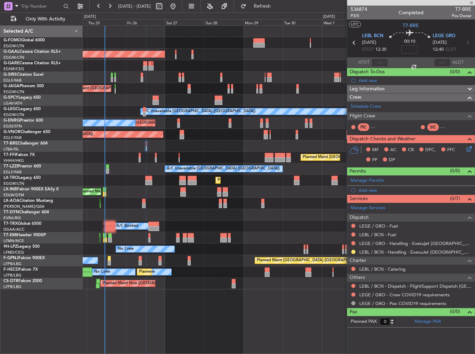
type input "5"
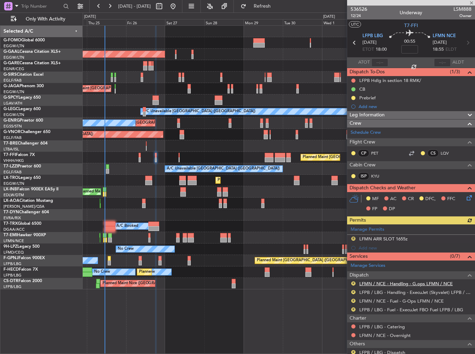
click at [379, 281] on link "LFMN / NCE - Handling - G.ops LFMN / NCE" at bounding box center [405, 284] width 93 height 6
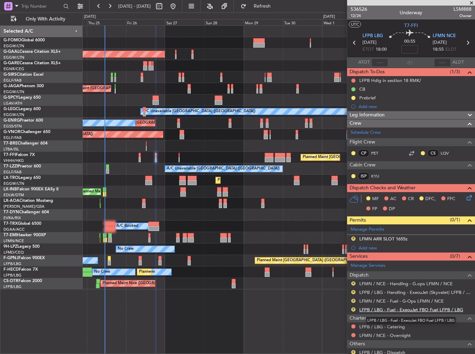
click at [382, 308] on link "LFPB / LBG - Fuel - ExecuJet FBO Fuel LFPB / LBG" at bounding box center [411, 310] width 104 height 6
click at [352, 310] on button "R" at bounding box center [353, 310] width 4 height 4
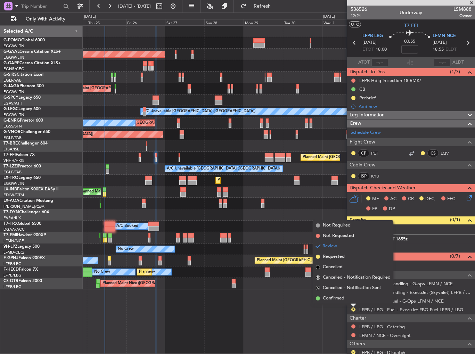
drag, startPoint x: 333, startPoint y: 297, endPoint x: 343, endPoint y: 295, distance: 10.8
click at [334, 297] on span "Confirmed" at bounding box center [334, 298] width 22 height 7
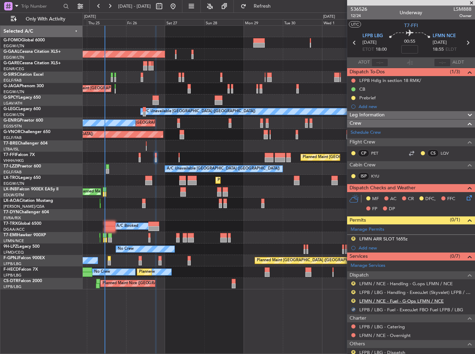
click at [370, 300] on link "LFMN / NCE - Fuel - G-Ops LFMN / NCE" at bounding box center [401, 301] width 84 height 6
click at [353, 299] on button "R" at bounding box center [353, 301] width 4 height 4
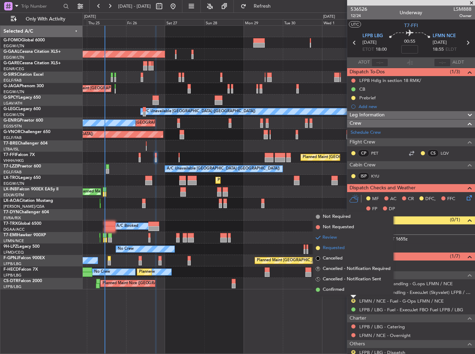
click at [339, 252] on li "Requested" at bounding box center [353, 248] width 80 height 10
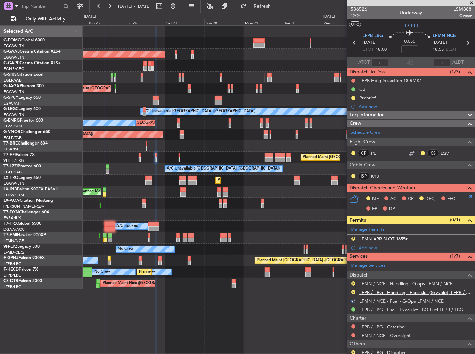
click at [389, 292] on link "LFPB / LBG - Handling - ExecuJet (Skyvalet) LFPB / LBG" at bounding box center [415, 292] width 112 height 6
click at [409, 292] on link "LFPB / LBG - Handling - ExecuJet (Skyvalet) LFPB / LBG" at bounding box center [415, 292] width 112 height 6
click at [393, 290] on link "LFPB / LBG - Handling - ExecuJet (Skyvalet) LFPB / LBG" at bounding box center [415, 292] width 112 height 6
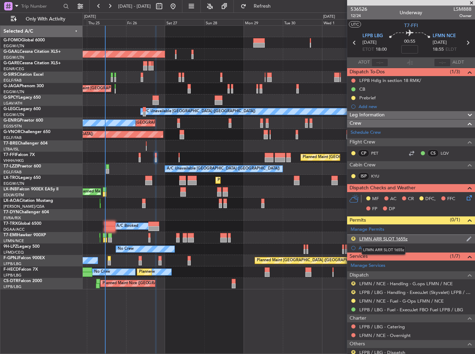
click at [378, 238] on div "LFMN ARR SLOT 1655z" at bounding box center [383, 239] width 48 height 6
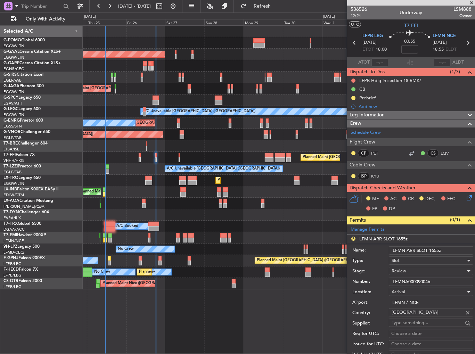
click at [438, 251] on input "LFMN ARR SLOT 1655z" at bounding box center [431, 250] width 84 height 8
type input "LFMN ARR SLOT 1855Z"
click at [414, 270] on div "Review" at bounding box center [429, 271] width 74 height 10
click at [417, 313] on span "Requested" at bounding box center [428, 316] width 73 height 10
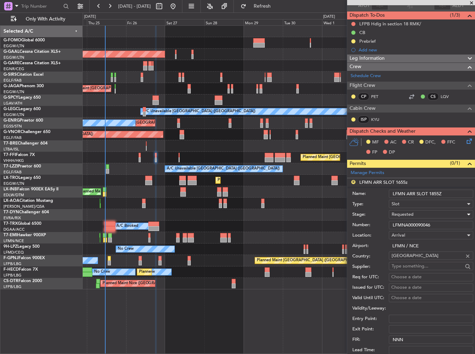
scroll to position [104, 0]
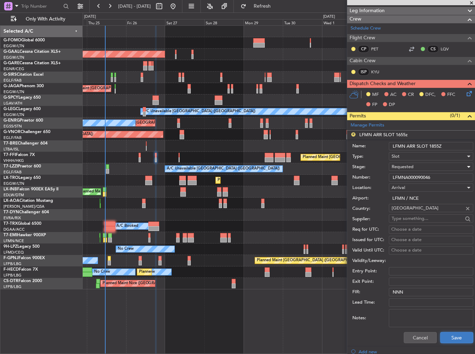
click at [463, 340] on button "Save" at bounding box center [456, 337] width 33 height 11
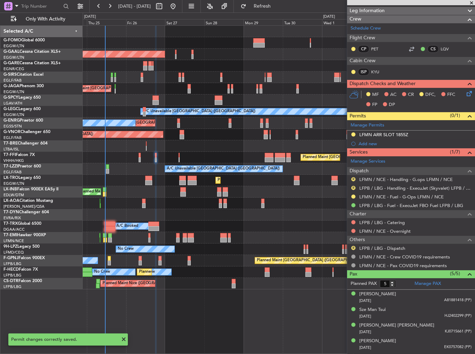
drag, startPoint x: 354, startPoint y: 247, endPoint x: 359, endPoint y: 255, distance: 9.2
click at [354, 247] on button "R" at bounding box center [353, 248] width 4 height 4
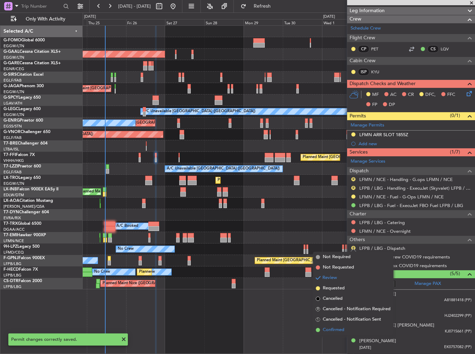
click at [338, 331] on span "Confirmed" at bounding box center [334, 330] width 22 height 7
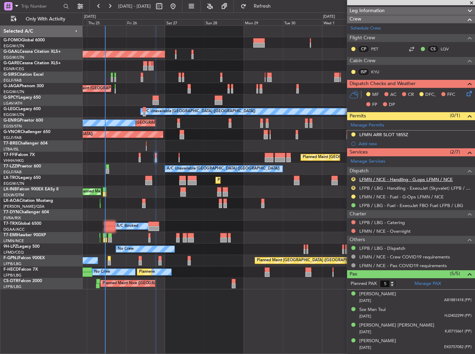
click at [398, 177] on link "LFMN / NCE - Handling - G.ops LFMN / NCE" at bounding box center [405, 180] width 93 height 6
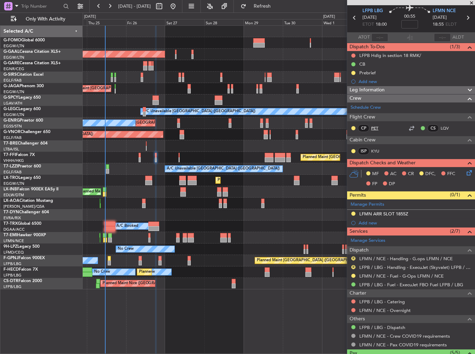
scroll to position [0, 0]
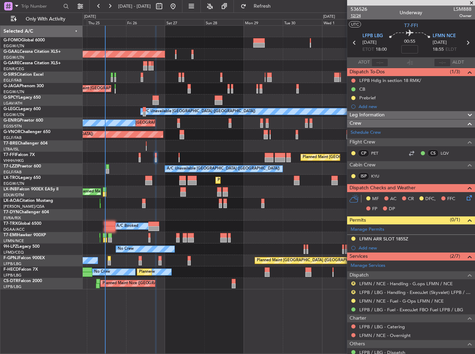
click at [359, 14] on span "12/24" at bounding box center [359, 16] width 17 height 6
click at [423, 282] on link "LFMN / NCE - Handling - G.ops LFMN / NCE" at bounding box center [405, 284] width 93 height 6
click at [367, 33] on span "LFPB LBG" at bounding box center [372, 36] width 21 height 7
drag, startPoint x: 356, startPoint y: 15, endPoint x: 354, endPoint y: 20, distance: 4.7
click at [356, 15] on mat-tooltip-component "Trip Number" at bounding box center [359, 22] width 34 height 18
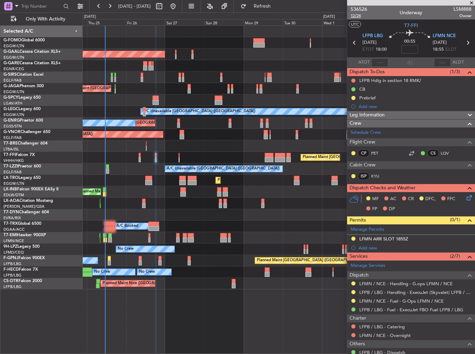
click at [361, 15] on span "12/24" at bounding box center [359, 16] width 17 height 6
click at [466, 196] on icon at bounding box center [468, 197] width 6 height 6
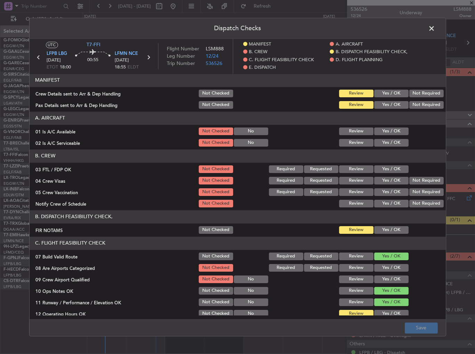
click at [384, 229] on button "Yes / OK" at bounding box center [391, 230] width 34 height 8
click at [375, 99] on section "MANIFEST Crew Details sent to Arr & Dep Handling Not Checked Review Yes / OK No…" at bounding box center [238, 92] width 416 height 36
click at [378, 92] on button "Yes / OK" at bounding box center [391, 94] width 34 height 8
click at [379, 104] on button "Yes / OK" at bounding box center [391, 105] width 34 height 8
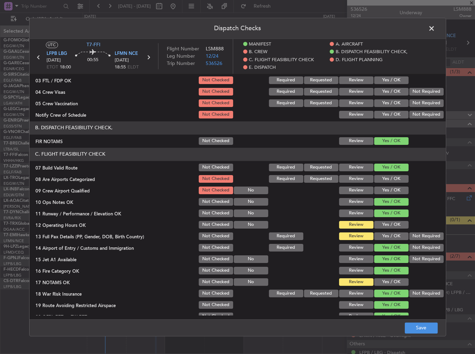
scroll to position [104, 0]
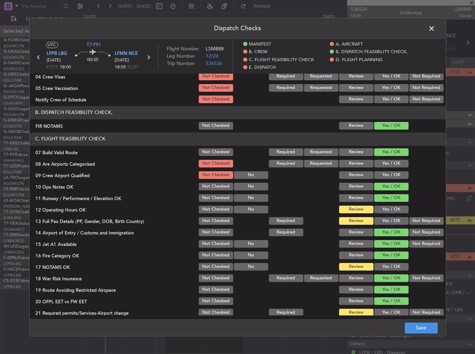
click at [391, 211] on button "Yes / OK" at bounding box center [391, 210] width 34 height 8
click at [390, 226] on section "C. FLIGHT FEASIBILITY CHECK 07 Build Valid Route Not Checked Required Requested…" at bounding box center [238, 224] width 416 height 185
click at [390, 215] on section "C. FLIGHT FEASIBILITY CHECK 07 Build Valid Route Not Checked Required Requested…" at bounding box center [238, 224] width 416 height 185
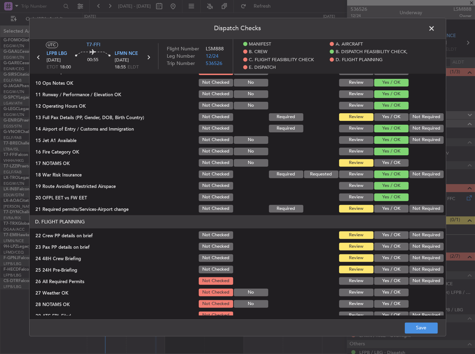
click at [378, 116] on button "Yes / OK" at bounding box center [391, 117] width 34 height 8
click at [396, 166] on div "Yes / OK" at bounding box center [390, 163] width 35 height 10
click at [394, 162] on button "Yes / OK" at bounding box center [391, 163] width 34 height 8
click at [391, 210] on button "Yes / OK" at bounding box center [391, 209] width 34 height 8
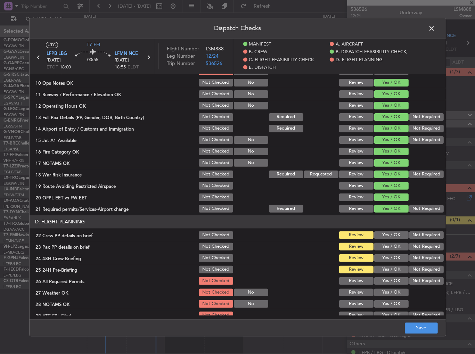
drag, startPoint x: 385, startPoint y: 231, endPoint x: 385, endPoint y: 247, distance: 16.3
click at [385, 233] on button "Yes / OK" at bounding box center [391, 235] width 34 height 8
click at [385, 248] on button "Yes / OK" at bounding box center [391, 247] width 34 height 8
click at [387, 260] on button "Yes / OK" at bounding box center [391, 258] width 34 height 8
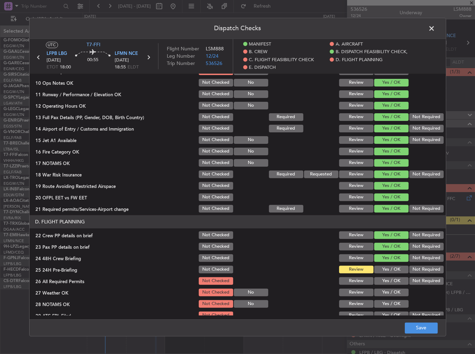
click at [410, 269] on button "Not Required" at bounding box center [426, 269] width 34 height 8
click at [417, 328] on button "Save" at bounding box center [421, 327] width 33 height 11
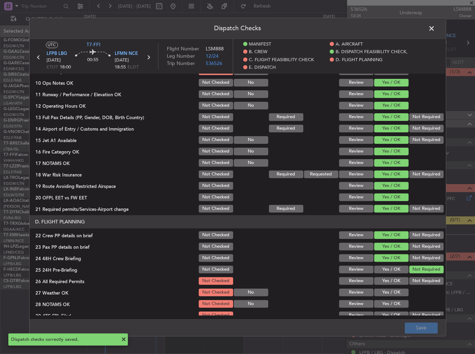
click at [435, 31] on span at bounding box center [435, 30] width 0 height 14
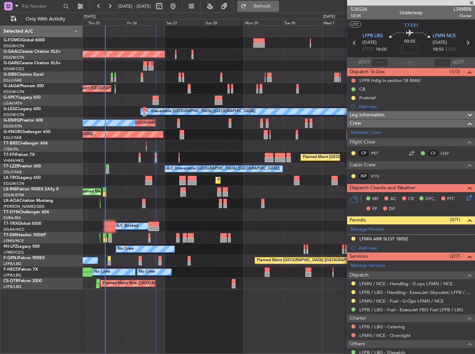
click at [277, 6] on span "Refresh" at bounding box center [262, 6] width 29 height 5
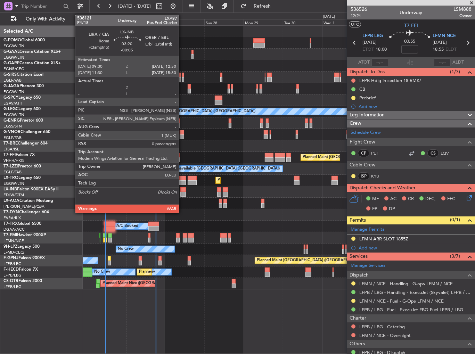
click at [182, 187] on div at bounding box center [183, 189] width 6 height 5
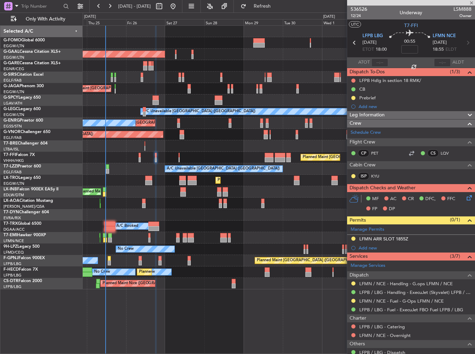
type input "-00:05"
type input "0"
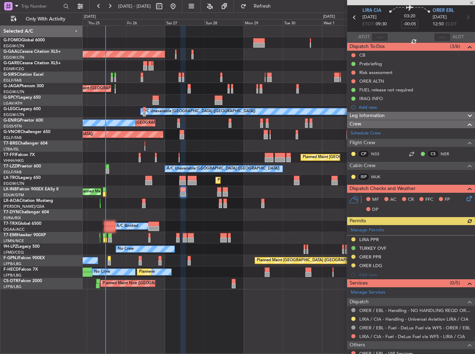
scroll to position [35, 0]
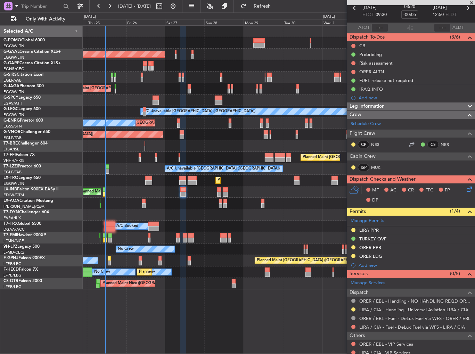
drag, startPoint x: 353, startPoint y: 228, endPoint x: 354, endPoint y: 241, distance: 13.7
click at [353, 228] on button at bounding box center [353, 230] width 4 height 4
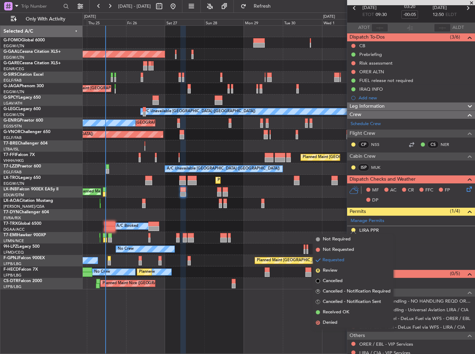
click at [329, 312] on span "Received OK" at bounding box center [336, 312] width 26 height 7
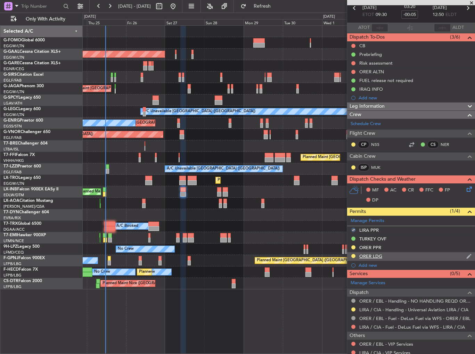
scroll to position [0, 0]
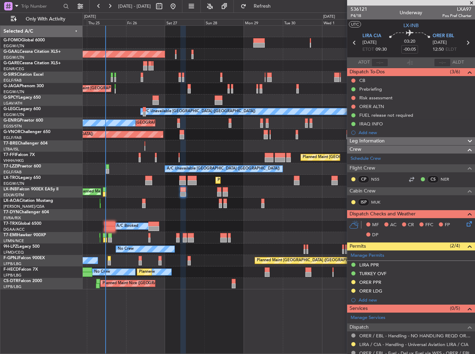
click at [393, 264] on div "LIRA PPR" at bounding box center [411, 265] width 128 height 9
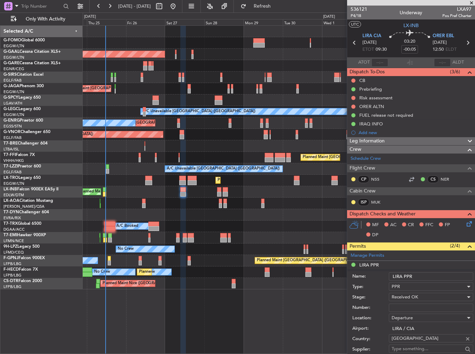
click at [438, 276] on input "LIRA PPR" at bounding box center [431, 276] width 84 height 8
type input "LIRA PPR 0930z"
click at [432, 303] on div "Number:" at bounding box center [412, 308] width 121 height 10
click at [430, 306] on input "Number:" at bounding box center [431, 308] width 84 height 8
paste input "PPR 304/25SEP"
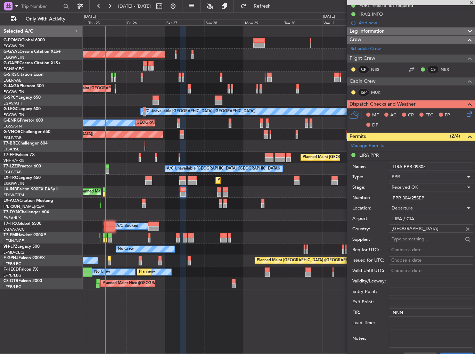
scroll to position [139, 0]
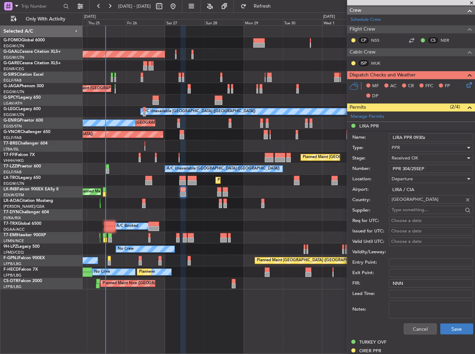
type input "PPR 304/25SEP"
click at [442, 327] on button "Save" at bounding box center [456, 329] width 33 height 11
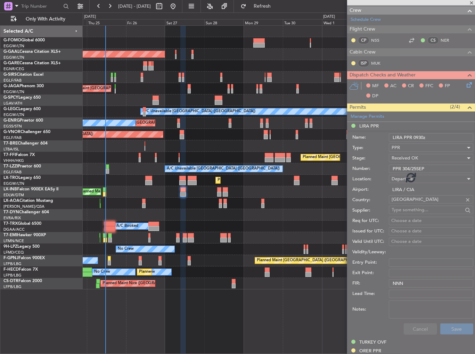
scroll to position [65, 0]
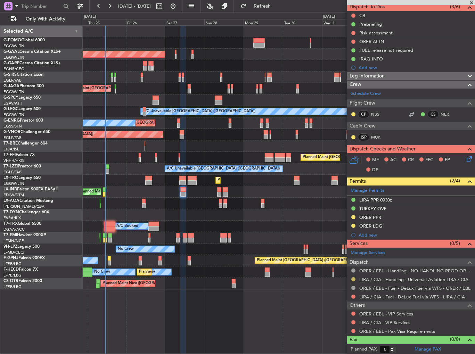
click at [354, 278] on button at bounding box center [353, 279] width 4 height 4
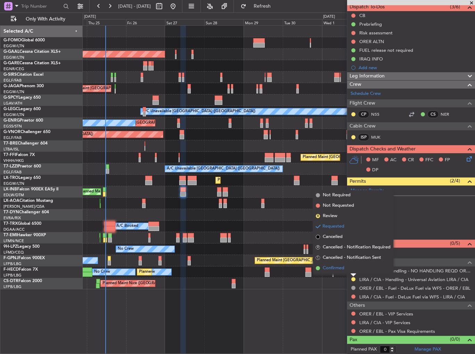
click at [346, 270] on li "Confirmed" at bounding box center [353, 268] width 80 height 10
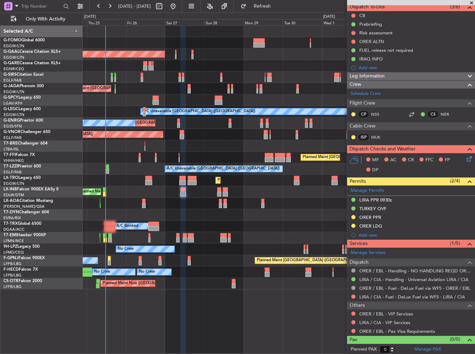
scroll to position [0, 0]
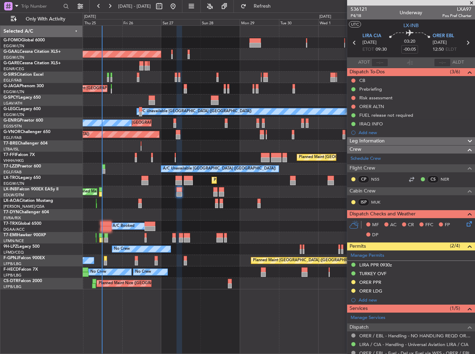
click at [131, 97] on div at bounding box center [279, 100] width 392 height 11
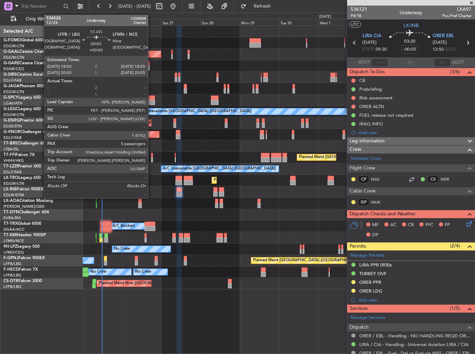
click at [151, 153] on div at bounding box center [152, 155] width 2 height 5
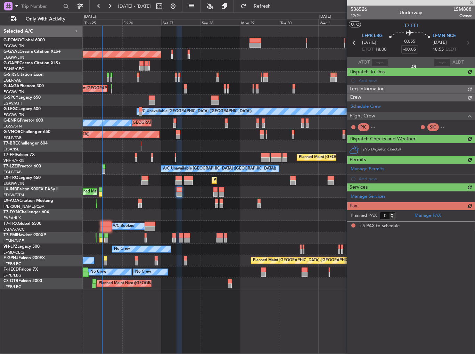
type input "5"
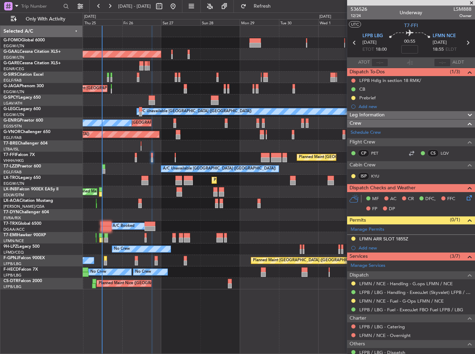
drag, startPoint x: 354, startPoint y: 298, endPoint x: 347, endPoint y: 313, distance: 16.9
click at [354, 299] on button at bounding box center [353, 301] width 4 height 4
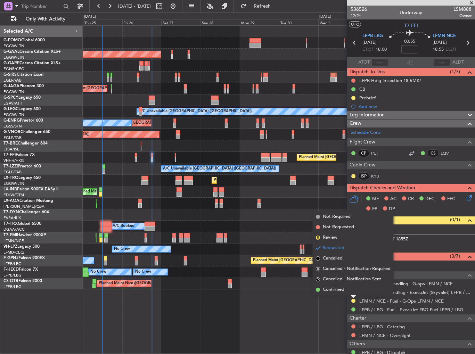
drag, startPoint x: 343, startPoint y: 289, endPoint x: 334, endPoint y: 285, distance: 10.3
click at [343, 289] on span "Confirmed" at bounding box center [334, 289] width 22 height 7
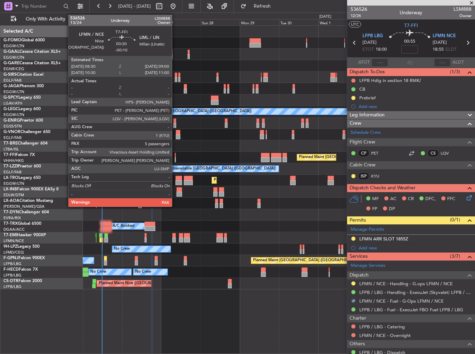
click at [175, 153] on div at bounding box center [175, 155] width 1 height 5
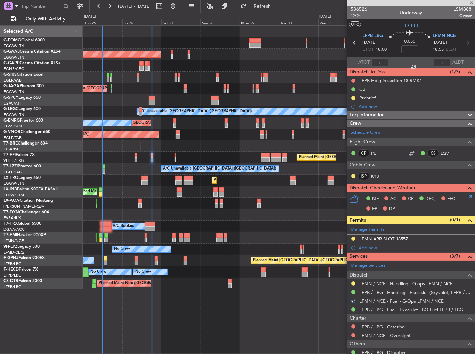
type input "-00:10"
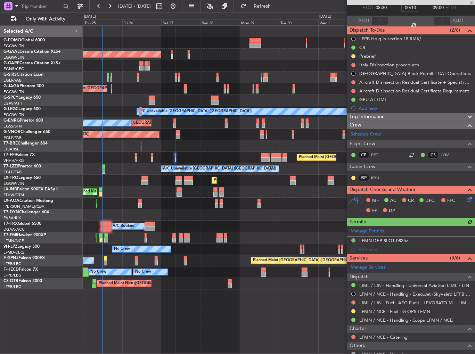
scroll to position [70, 0]
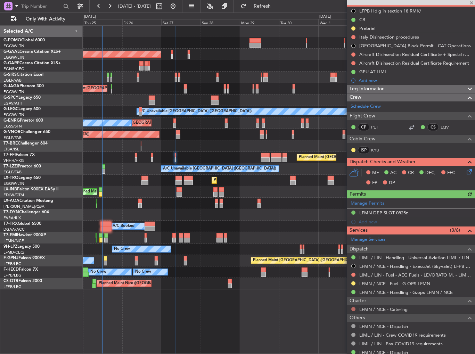
drag, startPoint x: 353, startPoint y: 282, endPoint x: 353, endPoint y: 309, distance: 26.8
click at [353, 282] on button at bounding box center [353, 283] width 4 height 4
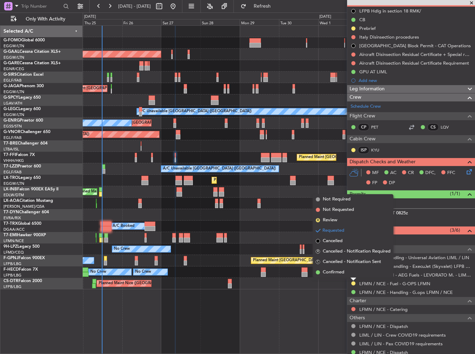
click at [333, 271] on span "Confirmed" at bounding box center [334, 272] width 22 height 7
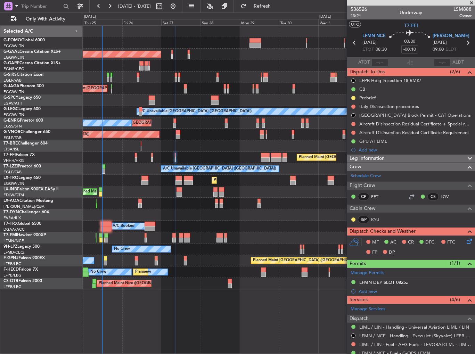
scroll to position [70, 0]
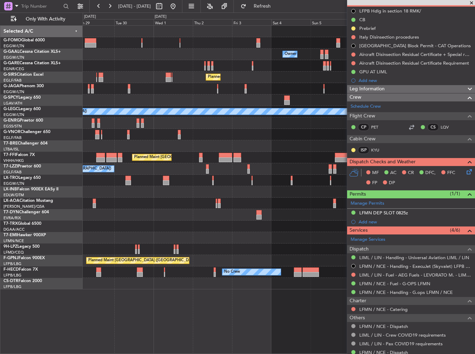
click at [165, 48] on div "Owner Owner Owner Planned Maint Dusseldorf Planned Maint London (Luton) A/C Una…" at bounding box center [279, 158] width 392 height 264
drag, startPoint x: 349, startPoint y: 40, endPoint x: 234, endPoint y: 50, distance: 115.1
click at [234, 50] on fb-app "25 Sep 2025 - 05 Oct 2025 Refresh Quick Links Only With Activity Owner Owner Ow…" at bounding box center [237, 179] width 475 height 349
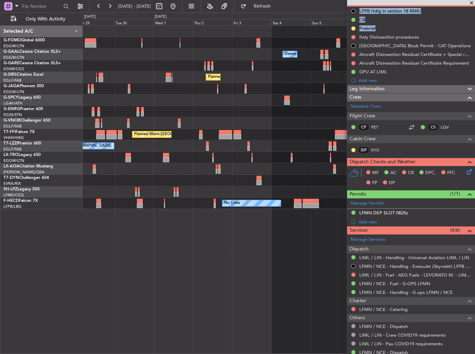
click at [234, 74] on div "Planned Maint [GEOGRAPHIC_DATA] ([GEOGRAPHIC_DATA])" at bounding box center [279, 77] width 392 height 11
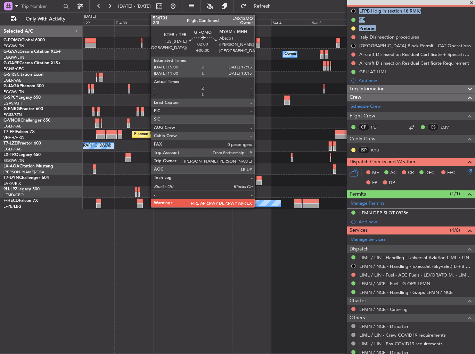
click at [258, 39] on div at bounding box center [258, 40] width 4 height 5
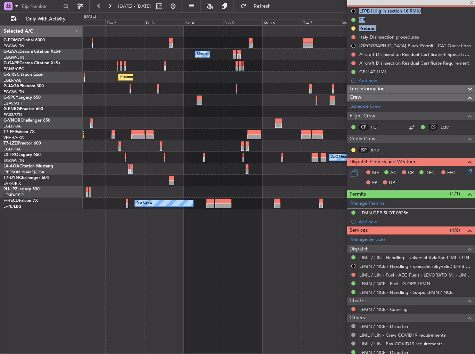
click at [215, 48] on div at bounding box center [279, 42] width 392 height 11
type input "0"
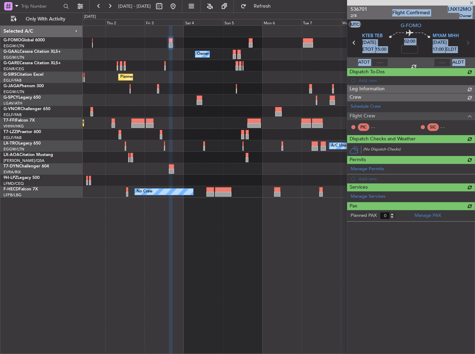
scroll to position [0, 0]
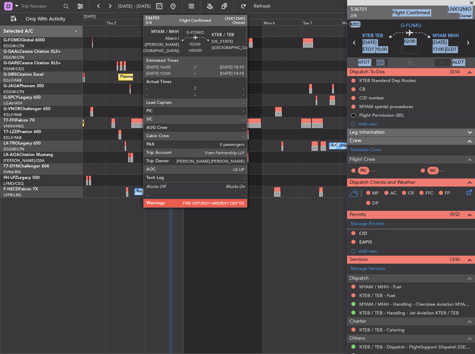
click at [250, 43] on div at bounding box center [251, 45] width 4 height 5
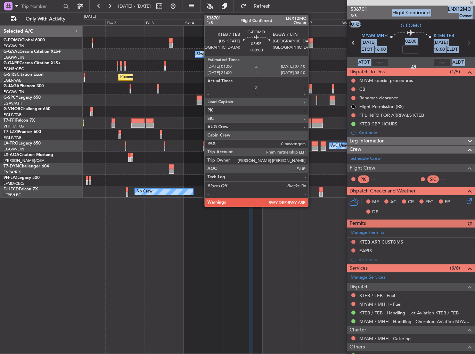
click at [311, 41] on div at bounding box center [308, 40] width 10 height 5
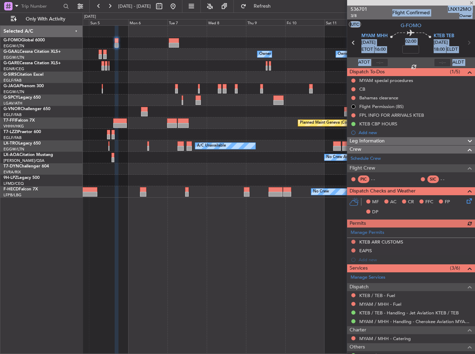
click at [183, 57] on div "Owner Owner Owner Owner Owner No Crew" at bounding box center [279, 54] width 392 height 11
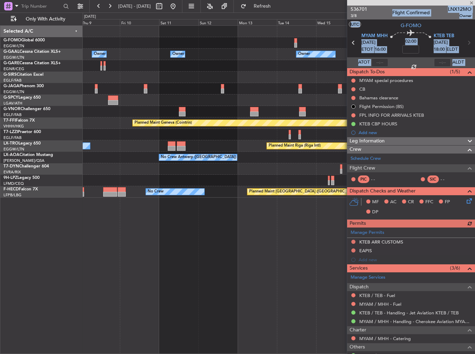
click at [136, 57] on div "Owner Owner Owner Owner No Crew" at bounding box center [279, 54] width 392 height 11
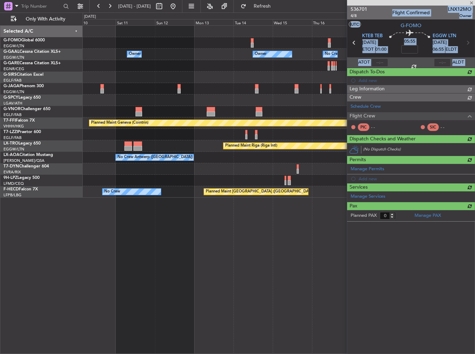
click at [198, 56] on div "Owner Owner Owner No Crew Owner" at bounding box center [279, 54] width 392 height 11
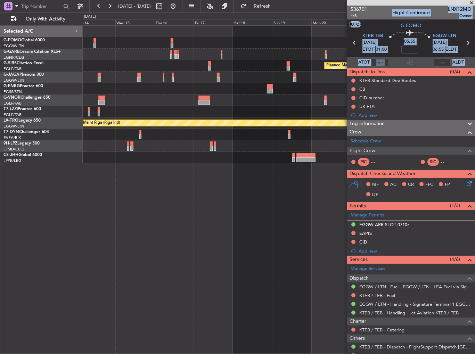
click at [117, 155] on div "Planned Maint Oxford (Kidlington) A/C Unavailable London (Luton) Planned Maint …" at bounding box center [279, 189] width 393 height 329
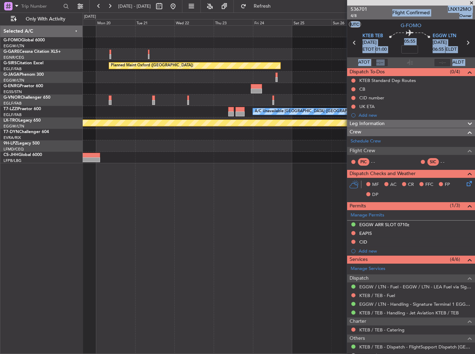
click at [77, 157] on div "Planned Maint Oxford (Kidlington) A/C Unavailable London (Luton) Planned Maint …" at bounding box center [237, 184] width 475 height 342
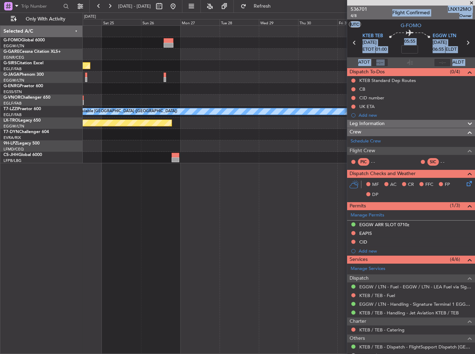
click at [15, 154] on div "Planned Maint Oxford (Kidlington) Planned Maint Bournemouth Planned Maint Bourn…" at bounding box center [237, 184] width 475 height 342
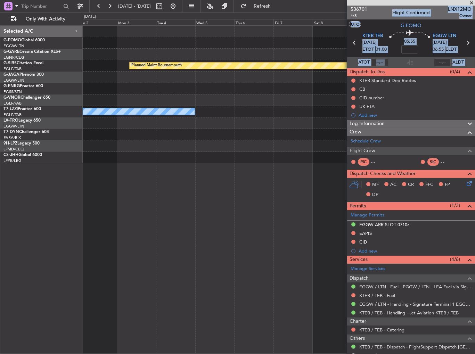
click at [112, 155] on div "Planned Maint Bournemouth Planned Maint Bournemouth A/C Unavailable London (Lut…" at bounding box center [279, 95] width 392 height 138
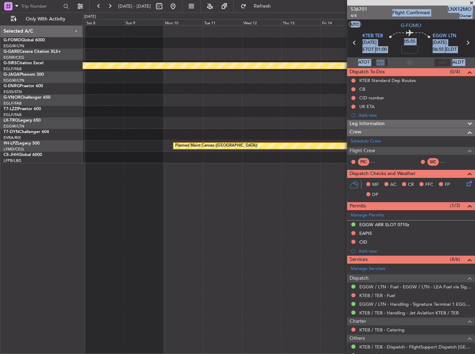
click at [20, 148] on div "Planned Maint Bournemouth Planned Maint Bournemouth Planned Maint Cannes (Mande…" at bounding box center [237, 184] width 475 height 342
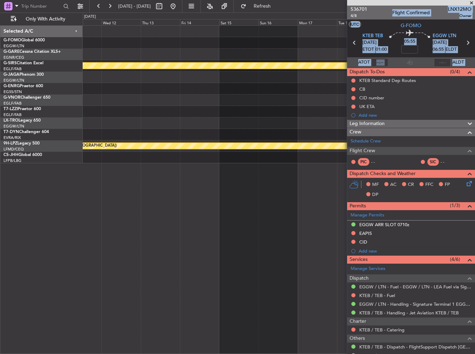
click at [103, 138] on div "Planned Maint Riga (Riga Intl)" at bounding box center [279, 134] width 392 height 11
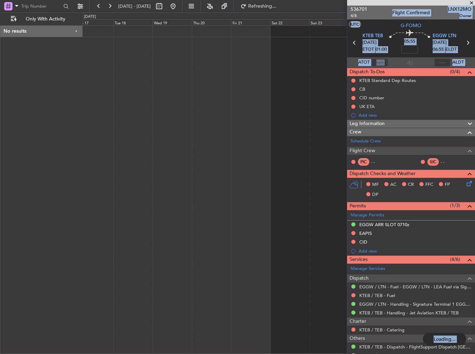
click at [119, 155] on div at bounding box center [279, 189] width 393 height 329
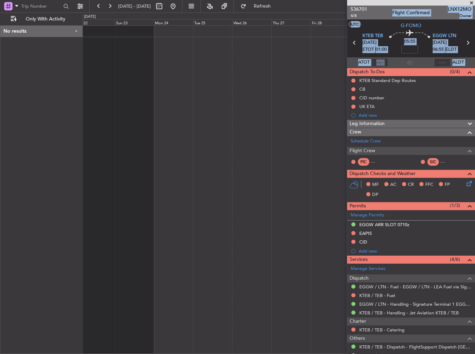
click at [108, 138] on div at bounding box center [279, 189] width 393 height 329
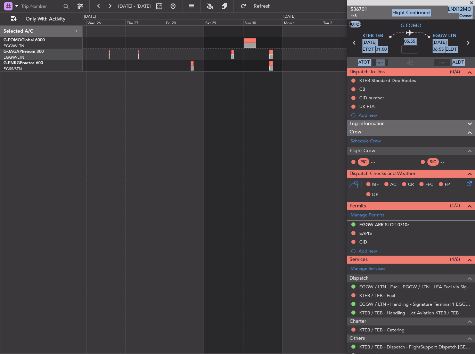
click at [116, 125] on div at bounding box center [279, 189] width 393 height 329
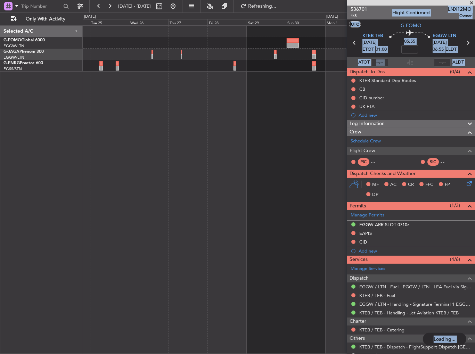
click at [245, 84] on div at bounding box center [279, 189] width 393 height 329
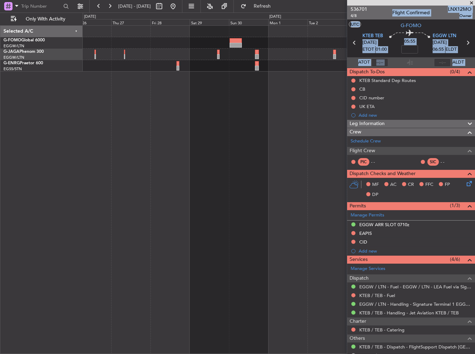
click at [130, 32] on div at bounding box center [279, 31] width 392 height 11
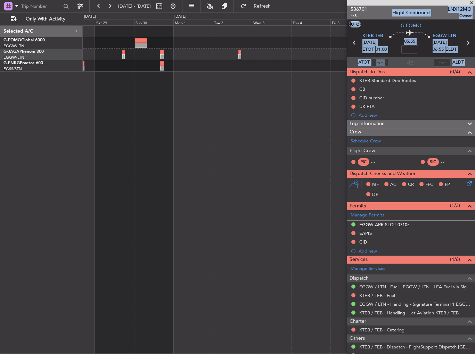
click at [103, 33] on div at bounding box center [279, 31] width 392 height 11
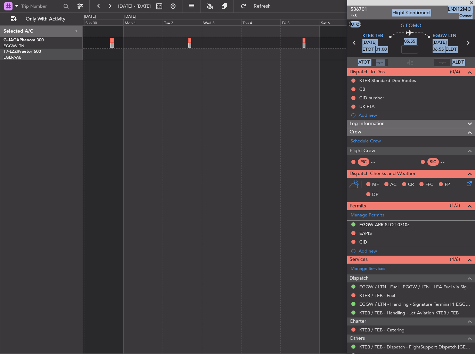
click at [63, 62] on div "Selected A/C G-JAGA Phenom 300 EGGW/LTN London (Luton) T7-LZZI Praetor 600 EGLF…" at bounding box center [237, 184] width 475 height 342
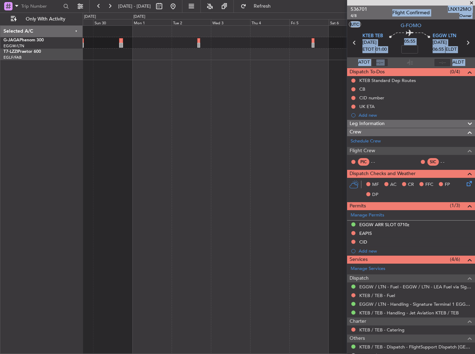
click at [338, 85] on div at bounding box center [279, 189] width 393 height 329
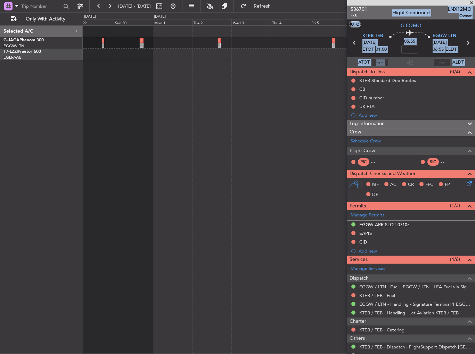
click at [282, 87] on div at bounding box center [279, 189] width 393 height 329
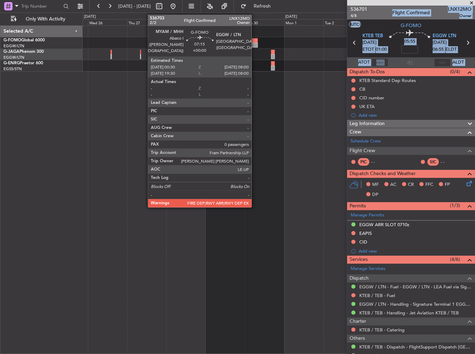
click at [255, 44] on div at bounding box center [252, 45] width 13 height 5
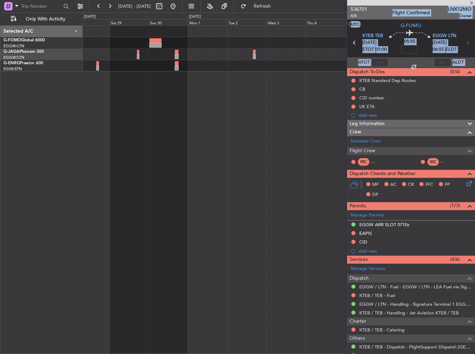
click at [128, 68] on div at bounding box center [279, 65] width 392 height 11
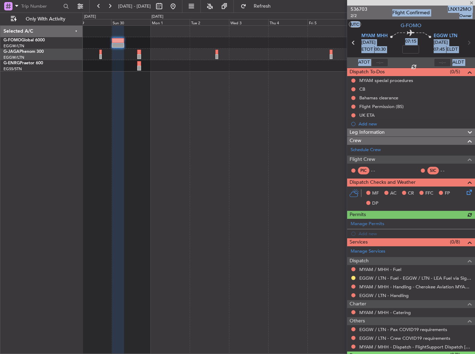
click at [303, 141] on div at bounding box center [279, 189] width 393 height 329
click at [467, 41] on icon at bounding box center [468, 42] width 9 height 9
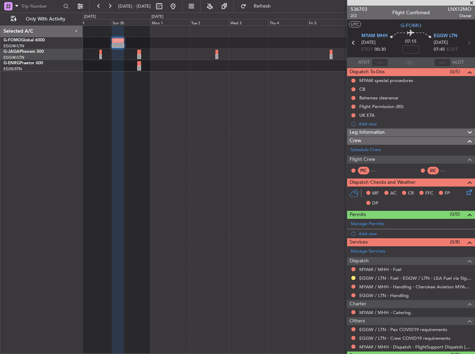
click at [465, 40] on icon at bounding box center [468, 42] width 9 height 9
click at [460, 36] on section "MYAM MHH 30/11/2025 ETOT 00:30 07:15 EGGW LTN 30/11/2025 07:45 ELDT" at bounding box center [411, 43] width 128 height 27
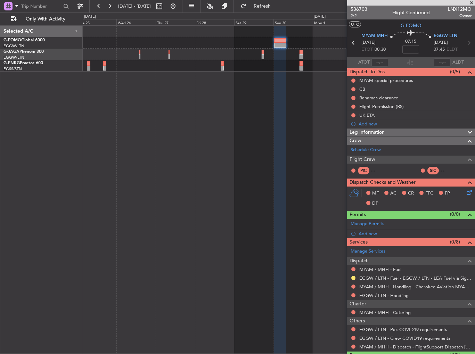
click at [294, 43] on div at bounding box center [279, 42] width 392 height 11
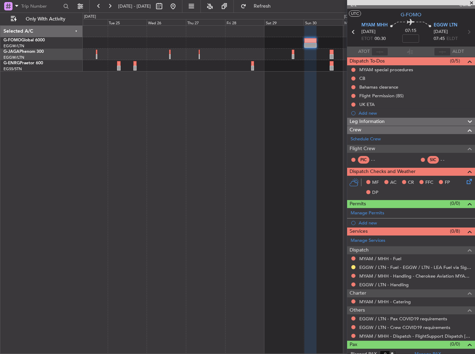
scroll to position [15, 0]
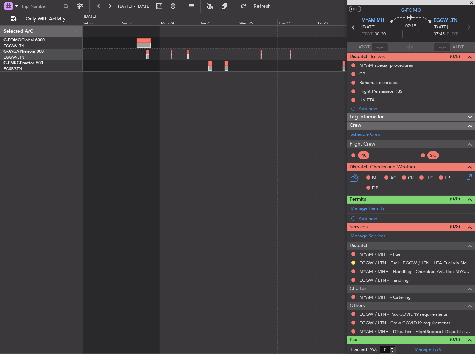
click at [303, 46] on div at bounding box center [279, 42] width 392 height 11
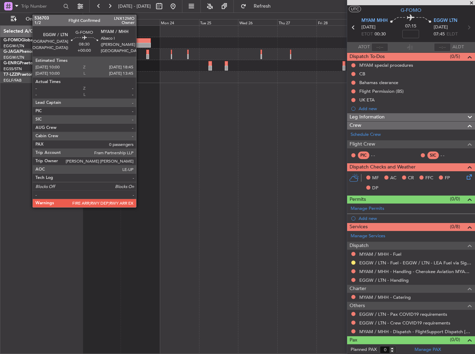
click at [139, 39] on div at bounding box center [144, 40] width 15 height 5
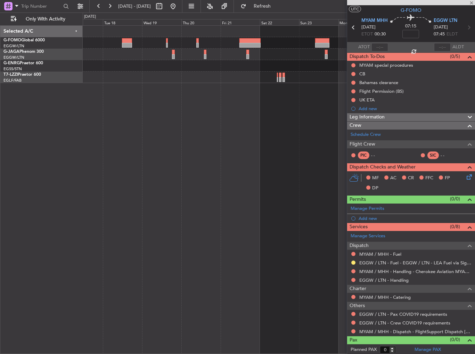
click at [304, 44] on div at bounding box center [279, 42] width 392 height 11
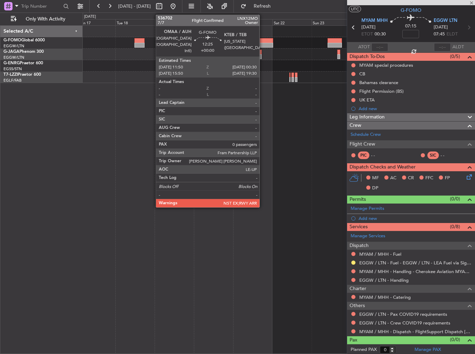
scroll to position [0, 0]
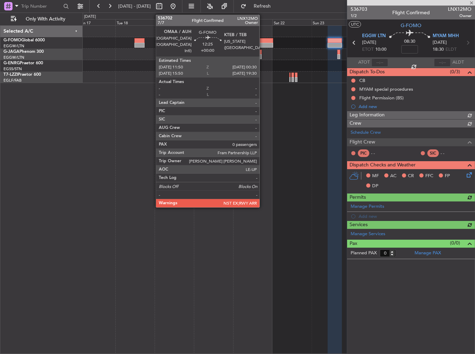
click at [263, 44] on div at bounding box center [262, 45] width 21 height 5
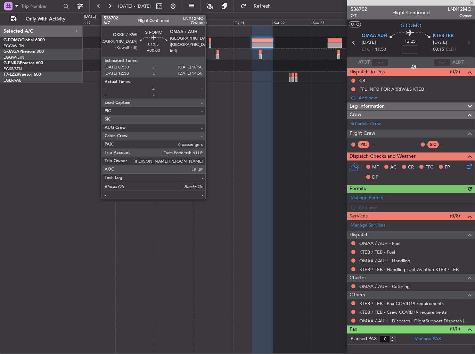
click at [209, 42] on div at bounding box center [210, 40] width 2 height 5
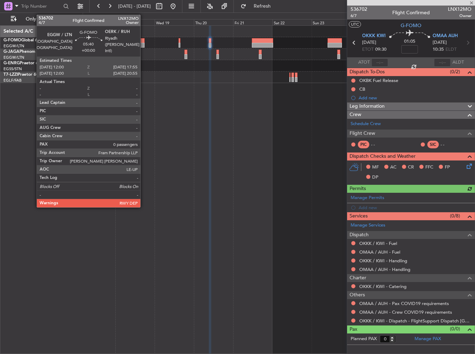
click at [144, 40] on div at bounding box center [139, 40] width 10 height 5
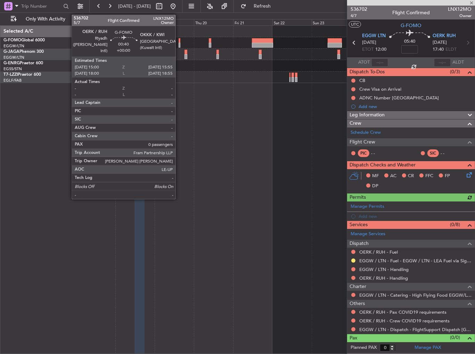
click at [179, 40] on div at bounding box center [180, 40] width 2 height 5
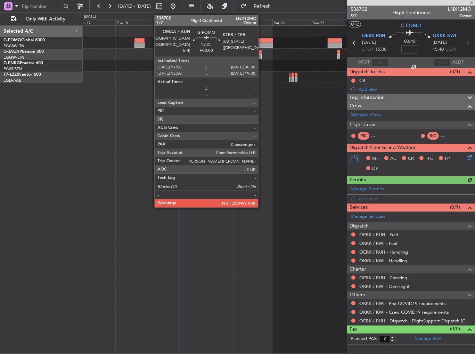
click at [261, 40] on div at bounding box center [262, 40] width 21 height 5
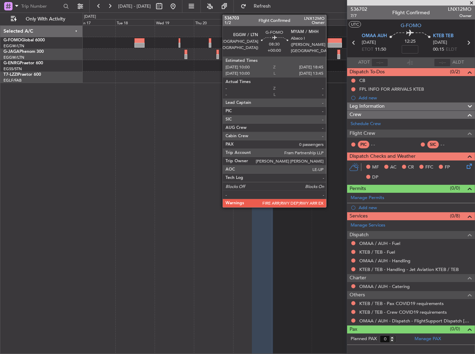
click at [329, 39] on div at bounding box center [335, 40] width 15 height 5
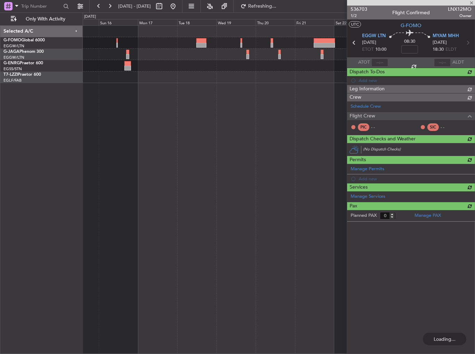
click at [325, 49] on div at bounding box center [279, 54] width 392 height 11
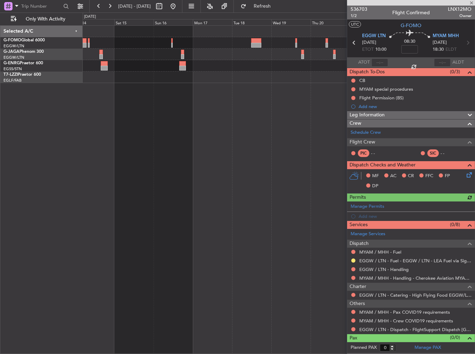
click at [235, 42] on div at bounding box center [279, 42] width 392 height 11
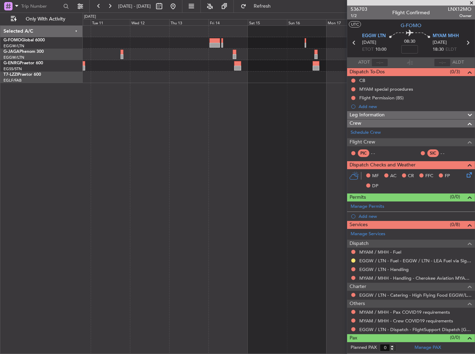
click at [282, 42] on div at bounding box center [279, 42] width 392 height 11
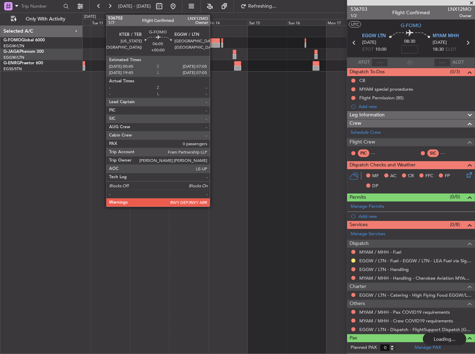
click at [213, 43] on div at bounding box center [215, 45] width 10 height 5
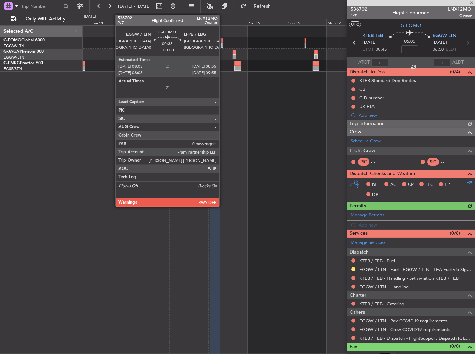
click at [222, 43] on div at bounding box center [221, 45] width 1 height 5
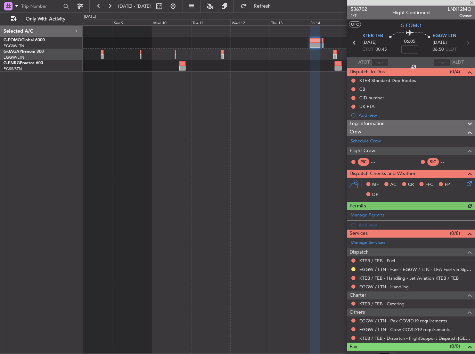
click at [300, 47] on div at bounding box center [279, 49] width 392 height 46
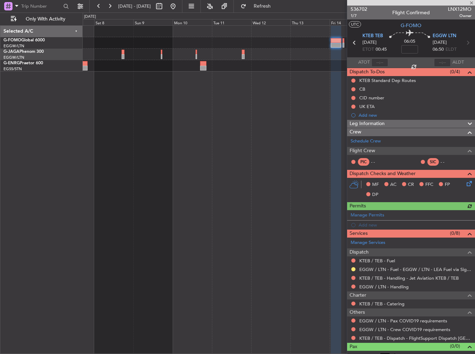
click at [320, 41] on div at bounding box center [279, 42] width 392 height 11
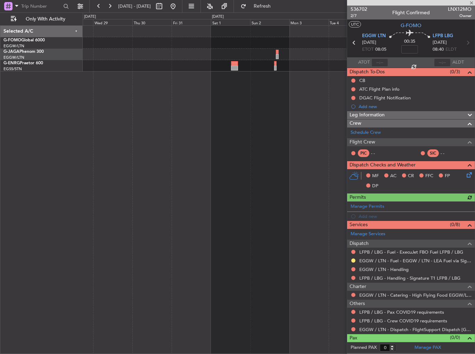
click at [332, 39] on div at bounding box center [279, 42] width 392 height 11
click at [302, 39] on div at bounding box center [279, 42] width 392 height 11
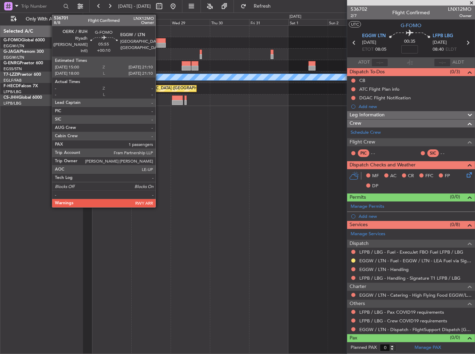
click at [159, 43] on div at bounding box center [161, 45] width 10 height 5
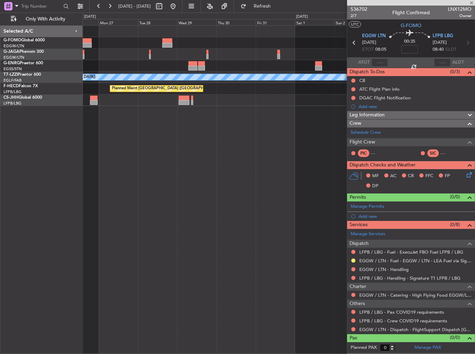
click at [174, 46] on div at bounding box center [279, 42] width 392 height 11
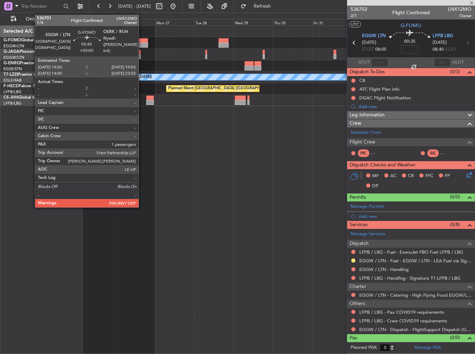
type input "+00:10"
type input "1"
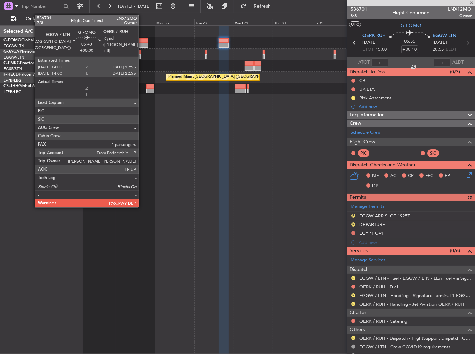
click at [142, 41] on div at bounding box center [143, 40] width 10 height 5
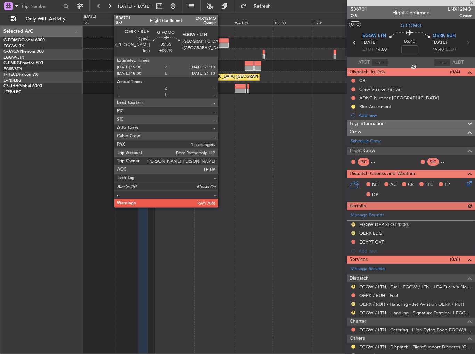
click at [221, 42] on div at bounding box center [224, 40] width 10 height 5
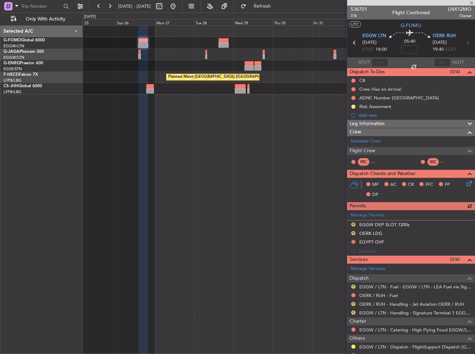
type input "+00:10"
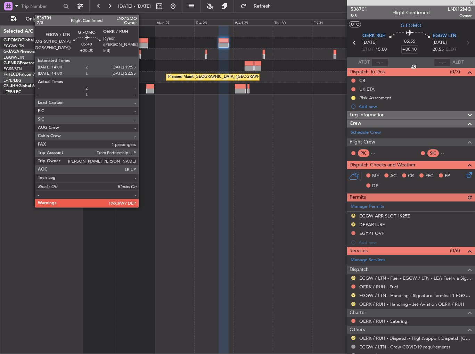
click at [142, 39] on div at bounding box center [143, 40] width 10 height 5
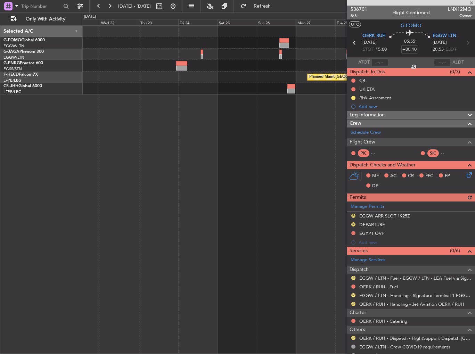
click at [236, 71] on div at bounding box center [279, 65] width 392 height 11
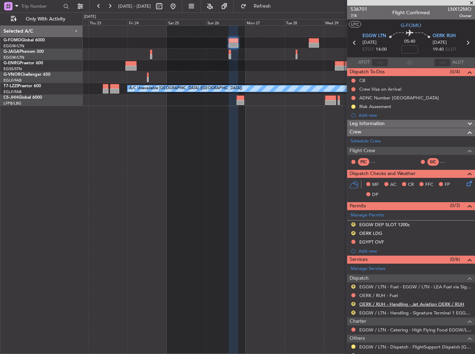
click at [393, 304] on link "OERK / RUH - Handling - Jet Aviation OERK / RUH" at bounding box center [411, 304] width 105 height 6
click at [379, 313] on link "EGGW / LTN - Handling - Signature Terminal 1 EGGW / LTN" at bounding box center [415, 313] width 112 height 6
drag, startPoint x: 355, startPoint y: 223, endPoint x: 354, endPoint y: 227, distance: 3.7
click at [355, 223] on button "R" at bounding box center [353, 224] width 4 height 4
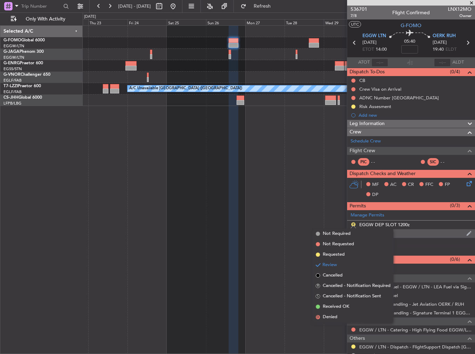
drag, startPoint x: 342, startPoint y: 255, endPoint x: 367, endPoint y: 234, distance: 32.3
click at [342, 254] on span "Requested" at bounding box center [334, 254] width 22 height 7
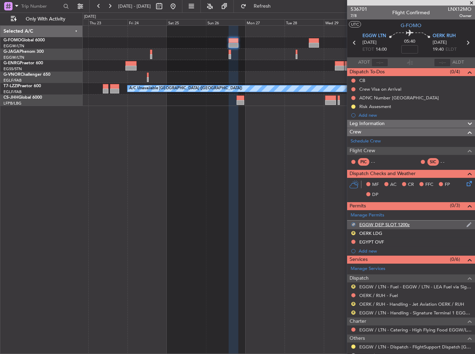
click at [416, 225] on div "EGGW DEP SLOT 1200z" at bounding box center [411, 225] width 128 height 9
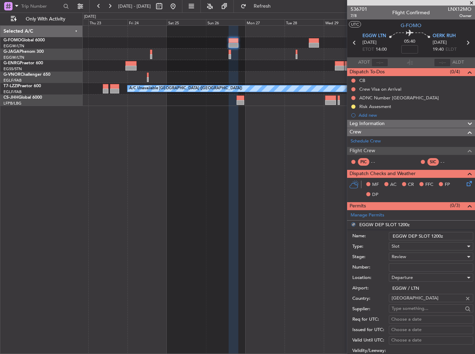
click at [433, 235] on input "EGGW DEP SLOT 1200z" at bounding box center [431, 236] width 84 height 8
click at [437, 233] on input "EGGW DEP SLOT 1200z" at bounding box center [431, 236] width 84 height 8
click at [435, 236] on input "EGGW DEP SLOT 1200z" at bounding box center [431, 236] width 84 height 8
type input "EGGW DEP SLOT 1400z"
click at [422, 254] on div "Review" at bounding box center [429, 257] width 74 height 10
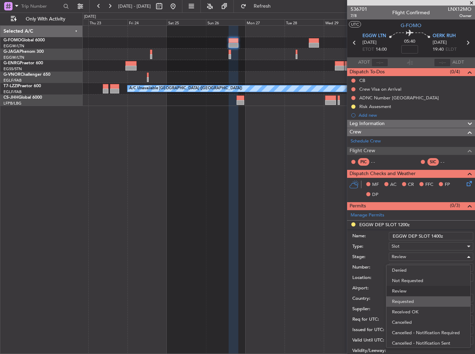
click at [413, 304] on span "Requested" at bounding box center [428, 301] width 73 height 10
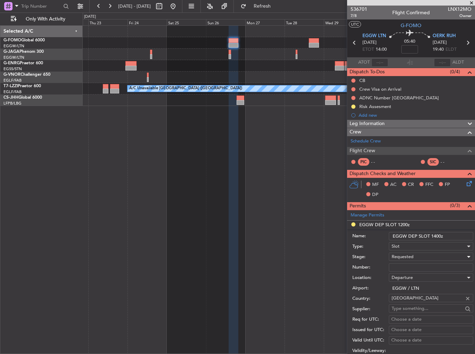
scroll to position [139, 0]
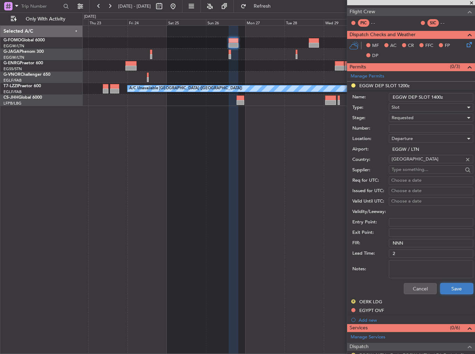
click at [449, 287] on button "Save" at bounding box center [456, 288] width 33 height 11
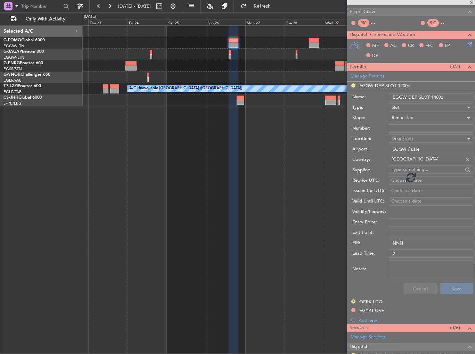
scroll to position [49, 0]
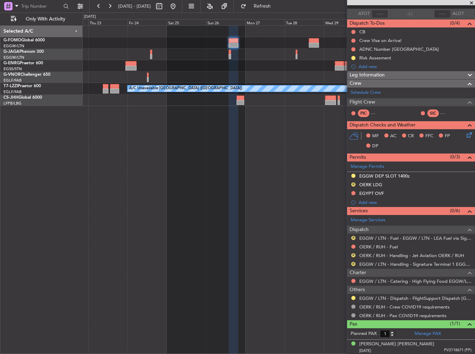
drag, startPoint x: 353, startPoint y: 183, endPoint x: 351, endPoint y: 189, distance: 5.8
click at [353, 183] on button "R" at bounding box center [353, 184] width 4 height 4
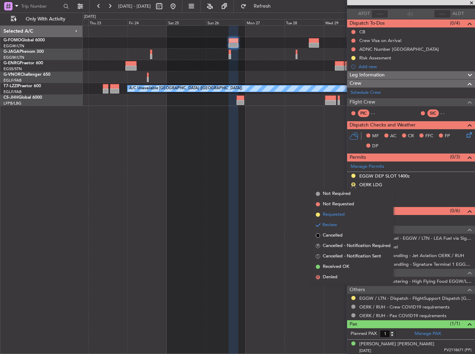
click at [343, 214] on span "Requested" at bounding box center [334, 214] width 22 height 7
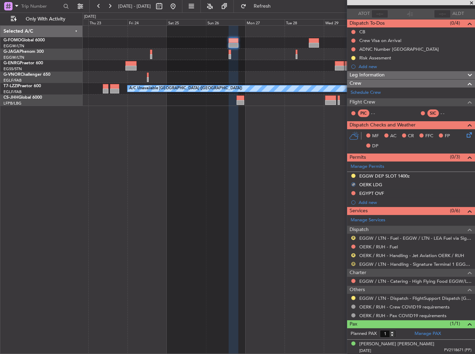
click at [353, 262] on button "R" at bounding box center [353, 264] width 4 height 4
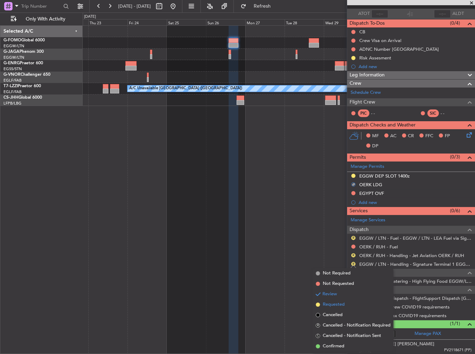
click at [341, 302] on span "Requested" at bounding box center [334, 304] width 22 height 7
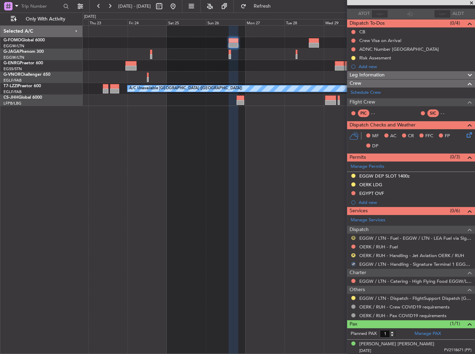
click at [354, 236] on button "R" at bounding box center [353, 238] width 4 height 4
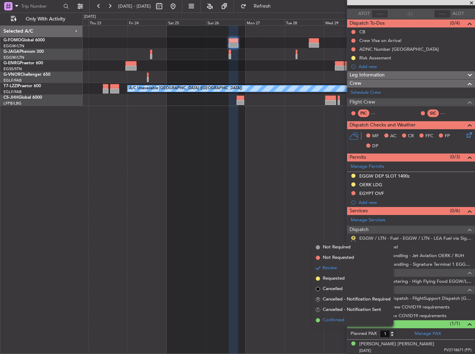
click at [339, 321] on span "Confirmed" at bounding box center [334, 320] width 22 height 7
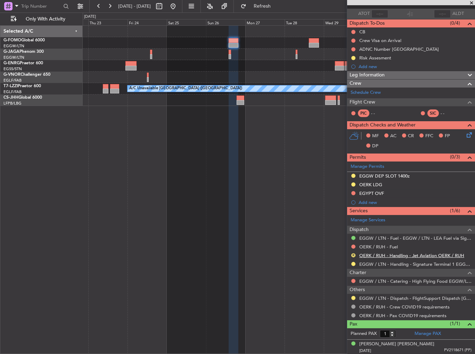
click at [404, 254] on link "OERK / RUH - Handling - Jet Aviation OERK / RUH" at bounding box center [411, 256] width 105 height 6
drag, startPoint x: 355, startPoint y: 296, endPoint x: 348, endPoint y: 318, distance: 22.5
click at [355, 296] on button at bounding box center [353, 298] width 4 height 4
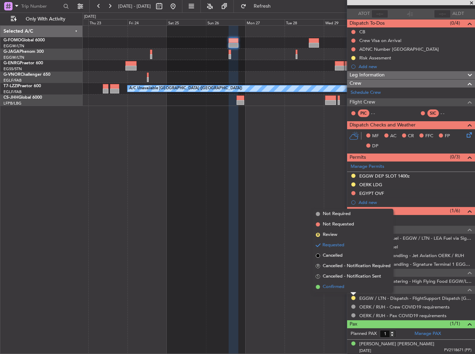
click at [338, 287] on span "Confirmed" at bounding box center [334, 287] width 22 height 7
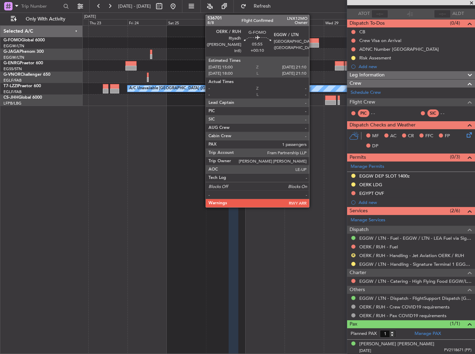
click at [312, 40] on div at bounding box center [314, 40] width 10 height 5
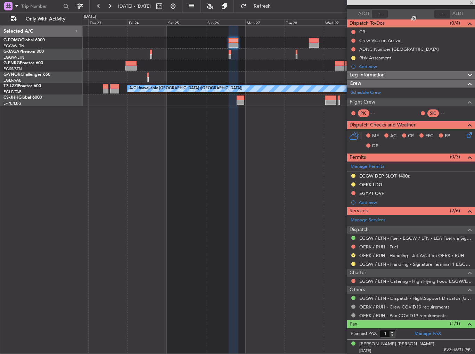
type input "+00:10"
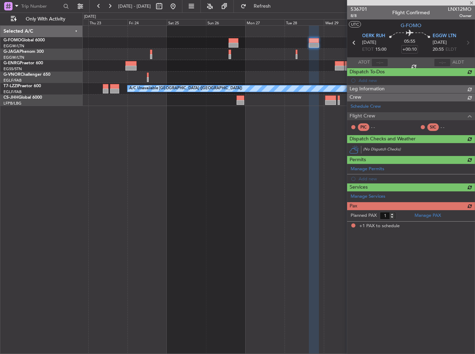
scroll to position [0, 0]
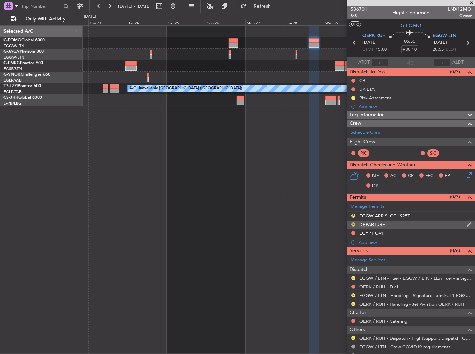
click at [354, 224] on button "R" at bounding box center [353, 224] width 4 height 4
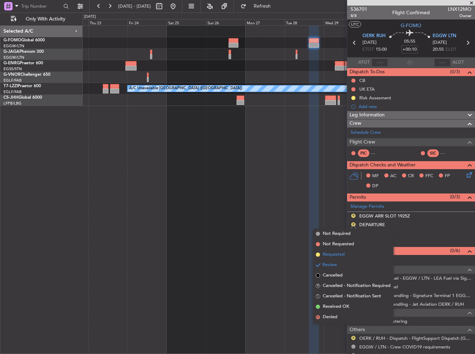
click at [346, 256] on li "Requested" at bounding box center [353, 255] width 80 height 10
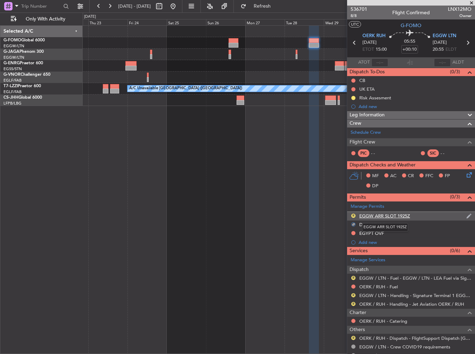
click at [386, 217] on div "EGGW ARR SLOT 1925Z" at bounding box center [384, 216] width 51 height 6
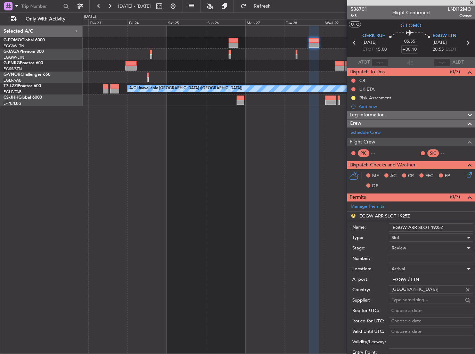
drag, startPoint x: 433, startPoint y: 226, endPoint x: 448, endPoint y: 228, distance: 14.7
click at [448, 228] on input "EGGW ARR SLOT 1925Z" at bounding box center [431, 227] width 84 height 8
type input "EGGW ARR SLOT 2055Z"
click at [425, 246] on div "Review" at bounding box center [429, 248] width 74 height 10
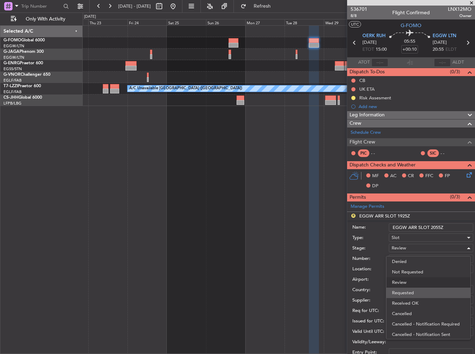
click at [424, 296] on span "Requested" at bounding box center [428, 293] width 73 height 10
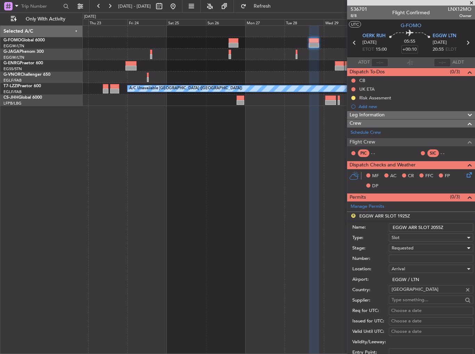
scroll to position [104, 0]
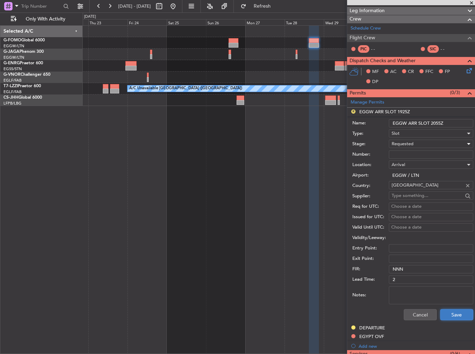
click at [452, 318] on button "Save" at bounding box center [456, 314] width 33 height 11
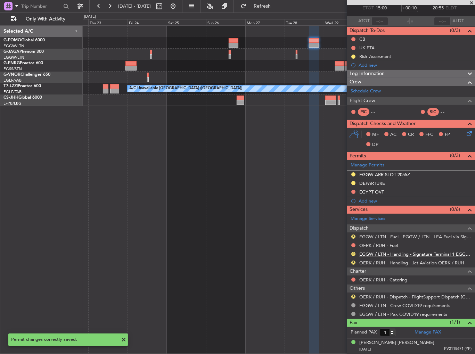
scroll to position [40, 0]
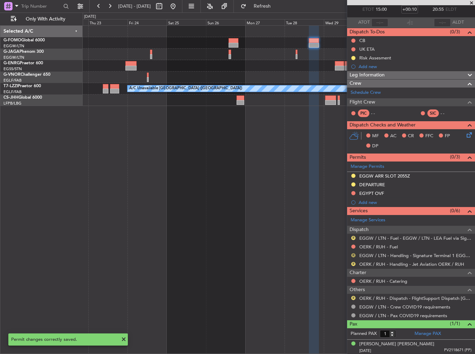
click at [353, 253] on button "R" at bounding box center [353, 255] width 4 height 4
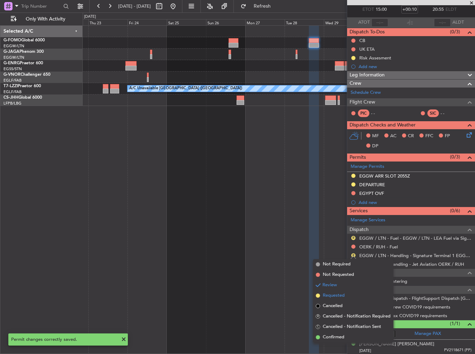
click at [336, 298] on span "Requested" at bounding box center [334, 295] width 22 height 7
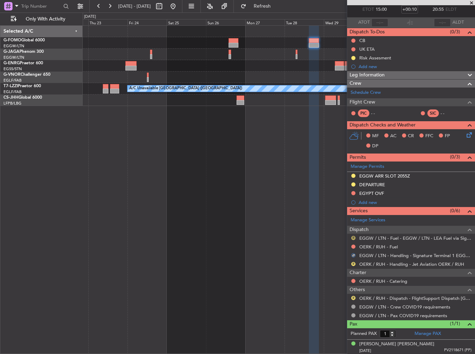
click at [353, 236] on button "R" at bounding box center [353, 238] width 4 height 4
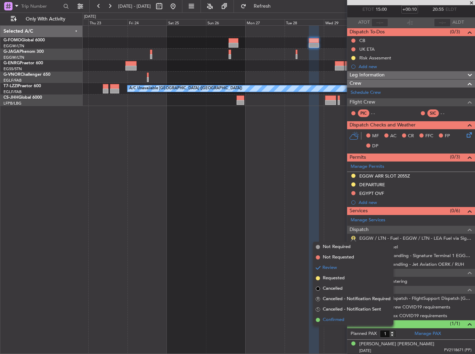
click at [330, 319] on span "Confirmed" at bounding box center [334, 320] width 22 height 7
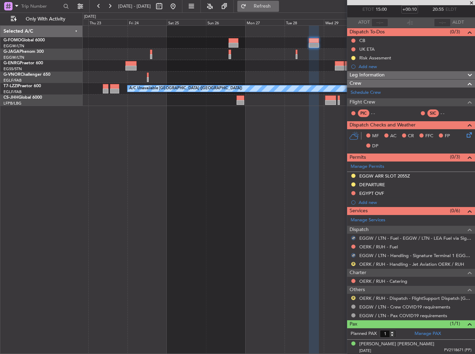
click at [277, 6] on span "Refresh" at bounding box center [262, 6] width 29 height 5
click at [353, 236] on button "R" at bounding box center [353, 238] width 4 height 4
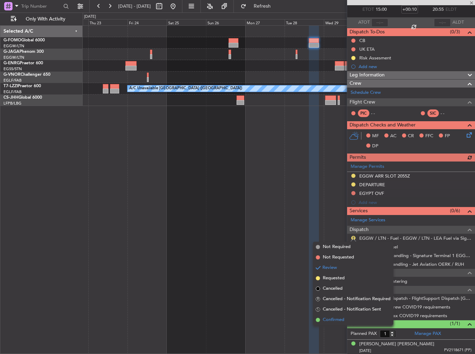
click at [331, 322] on span "Confirmed" at bounding box center [334, 320] width 22 height 7
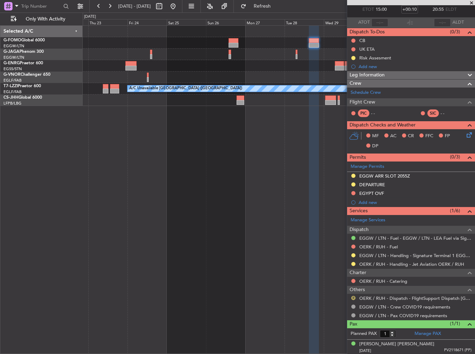
click at [352, 297] on button "R" at bounding box center [353, 298] width 4 height 4
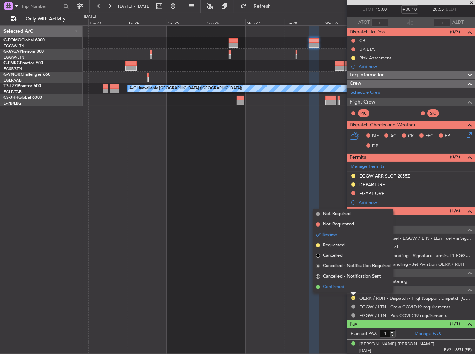
click at [339, 286] on span "Confirmed" at bounding box center [334, 287] width 22 height 7
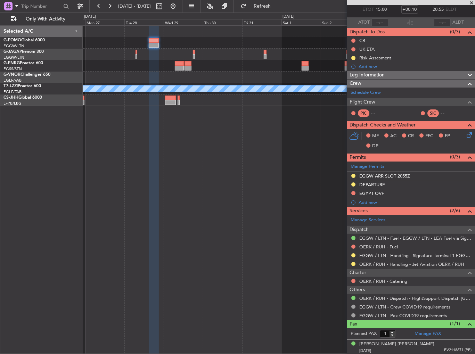
click at [124, 63] on div at bounding box center [279, 65] width 392 height 11
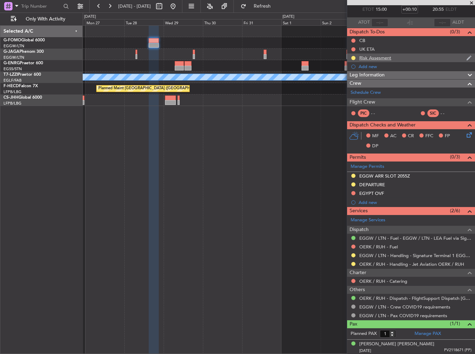
scroll to position [0, 0]
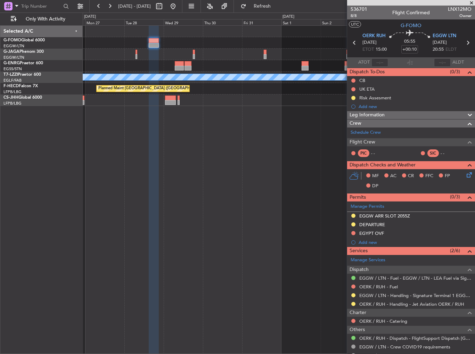
click at [463, 41] on icon at bounding box center [467, 42] width 9 height 9
type input "0"
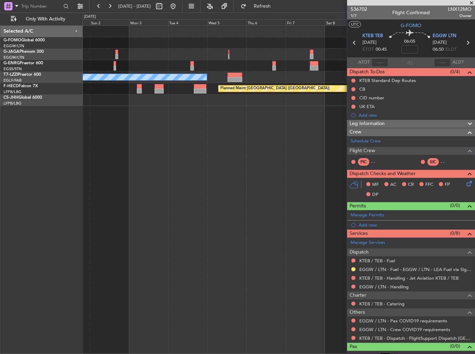
click at [60, 66] on div "A/C Unavailable London (Luton) Planned Maint Paris (Le Bourget) Selected A/C G-…" at bounding box center [237, 184] width 475 height 342
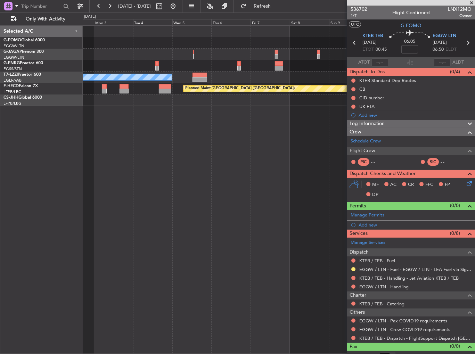
click at [83, 58] on div at bounding box center [279, 54] width 392 height 11
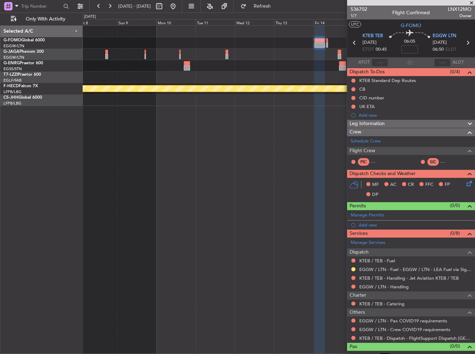
click at [101, 53] on div "Planned Maint [GEOGRAPHIC_DATA] ([GEOGRAPHIC_DATA])" at bounding box center [279, 66] width 392 height 80
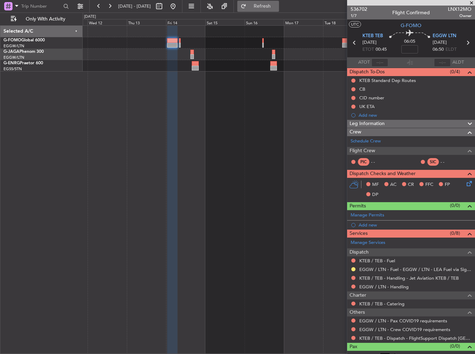
click at [277, 8] on span "Refresh" at bounding box center [262, 6] width 29 height 5
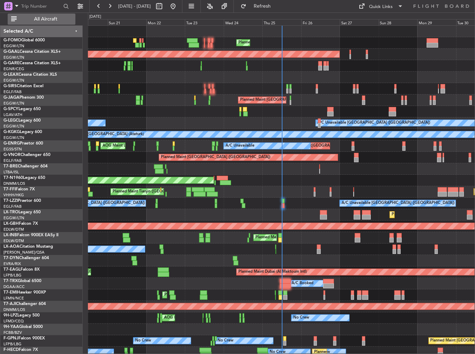
click at [63, 17] on span "All Aircraft" at bounding box center [45, 19] width 55 height 5
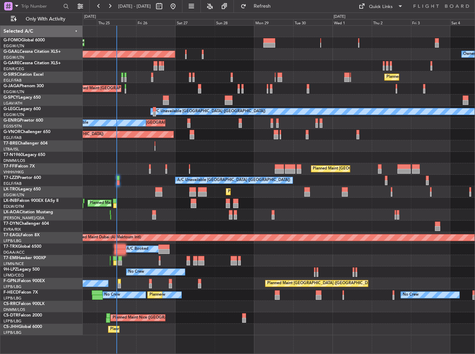
click at [161, 153] on div "AOG Maint London ([GEOGRAPHIC_DATA])" at bounding box center [279, 157] width 392 height 11
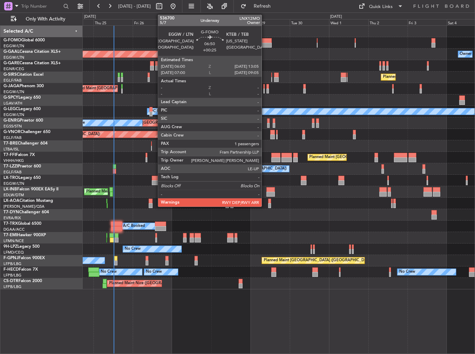
click at [265, 40] on div at bounding box center [266, 40] width 12 height 5
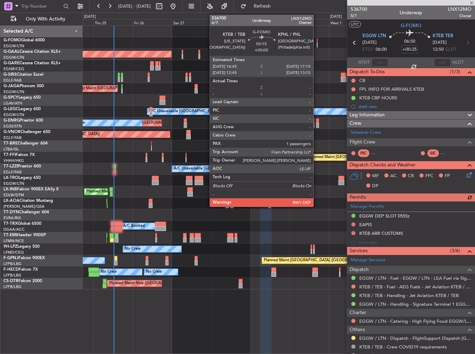
click at [317, 40] on div at bounding box center [317, 40] width 1 height 5
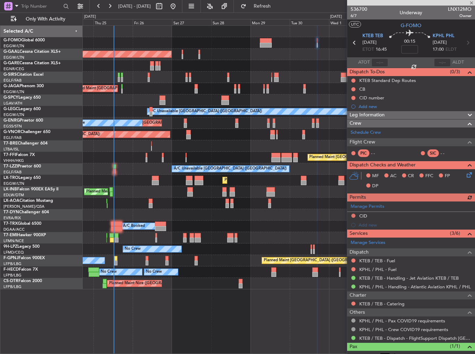
click at [309, 47] on div "Planned Maint [GEOGRAPHIC_DATA] ([GEOGRAPHIC_DATA])" at bounding box center [279, 42] width 392 height 11
click at [384, 131] on div "Schedule Crew" at bounding box center [411, 133] width 128 height 10
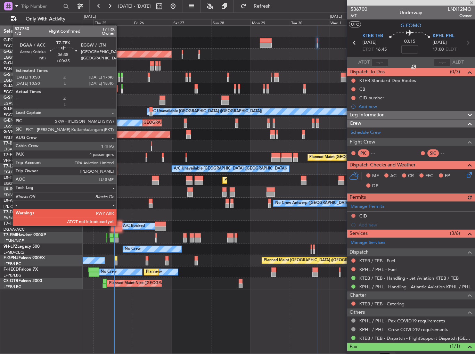
click at [120, 225] on div at bounding box center [116, 224] width 11 height 5
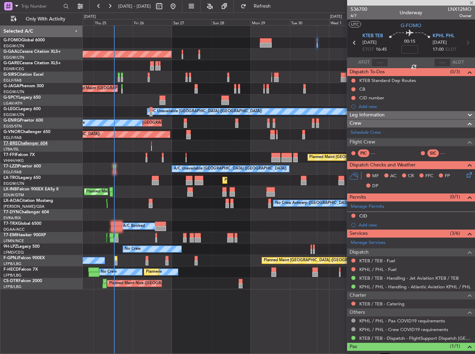
type input "+00:35"
type input "4"
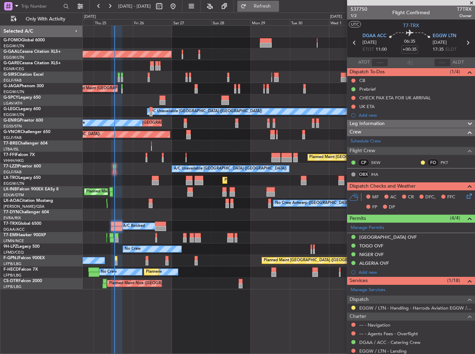
click at [275, 5] on span "Refresh" at bounding box center [262, 6] width 29 height 5
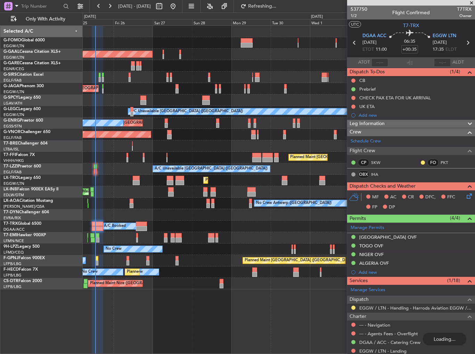
click at [109, 190] on div "Planned Maint [GEOGRAPHIC_DATA] ([GEOGRAPHIC_DATA])" at bounding box center [279, 191] width 392 height 11
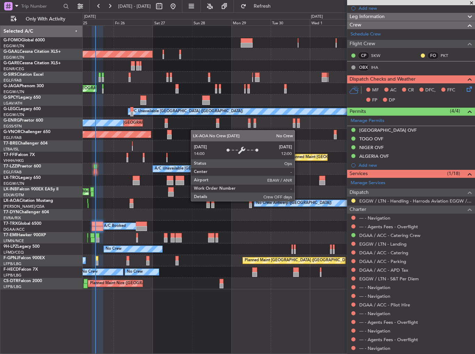
scroll to position [195, 0]
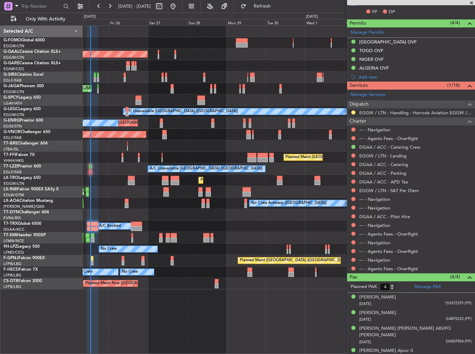
click at [300, 140] on div "Planned Maint London (Luton) Planned Maint Dusseldorf Owner Planned Maint Londo…" at bounding box center [279, 158] width 392 height 264
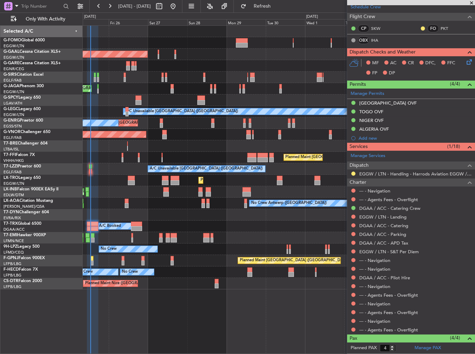
scroll to position [0, 0]
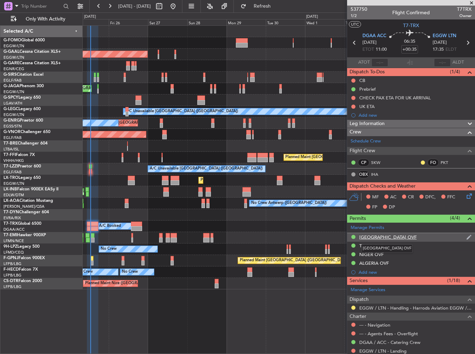
click at [393, 237] on div "BURKINA FASO OVF" at bounding box center [387, 237] width 57 height 6
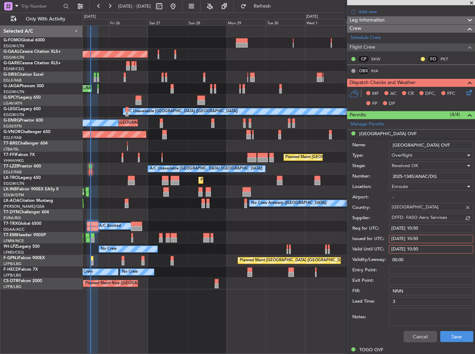
scroll to position [104, 0]
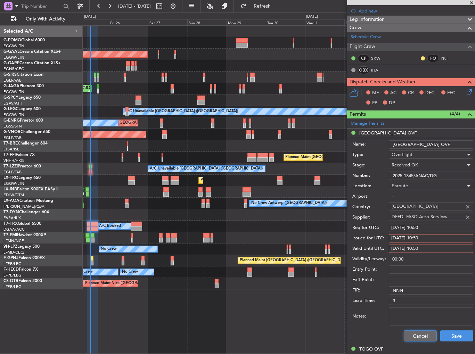
click at [417, 331] on button "Cancel" at bounding box center [420, 335] width 33 height 11
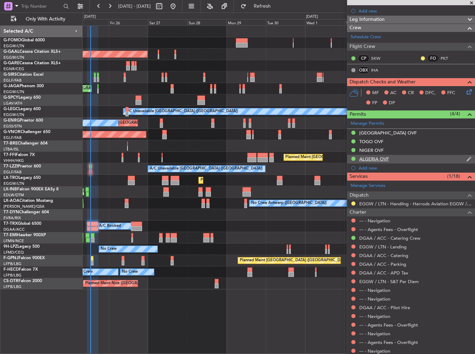
click at [394, 156] on div "ALGERIA OVF" at bounding box center [411, 159] width 128 height 9
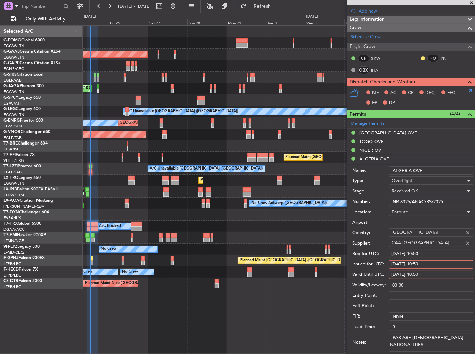
drag, startPoint x: 435, startPoint y: 169, endPoint x: 368, endPoint y: 169, distance: 66.7
click at [368, 169] on div "Name: ALGERIA OVF" at bounding box center [412, 170] width 121 height 10
drag, startPoint x: 449, startPoint y: 201, endPoint x: 382, endPoint y: 203, distance: 67.4
click at [382, 203] on div "Number: NR 8326/ANAC/BS/2025" at bounding box center [412, 202] width 121 height 10
click at [391, 150] on div "NIGER OVF" at bounding box center [411, 150] width 128 height 9
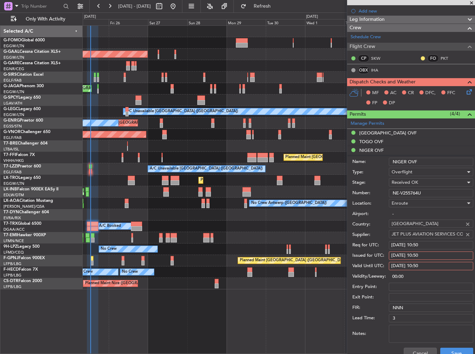
drag, startPoint x: 433, startPoint y: 162, endPoint x: 393, endPoint y: 167, distance: 40.6
click at [391, 164] on input "NIGER OVF" at bounding box center [431, 162] width 84 height 8
drag, startPoint x: 427, startPoint y: 192, endPoint x: 380, endPoint y: 196, distance: 47.1
click at [380, 196] on div "Number: NE-V255764U" at bounding box center [412, 193] width 121 height 10
drag, startPoint x: 386, startPoint y: 139, endPoint x: 388, endPoint y: 144, distance: 5.8
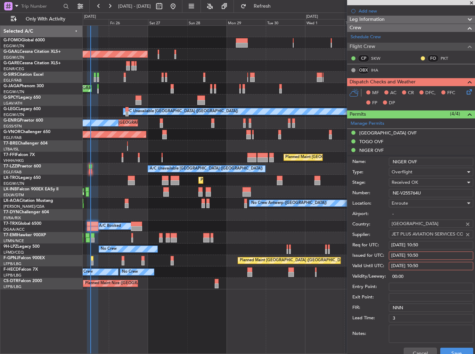
click at [386, 139] on div "TOGO OVF" at bounding box center [411, 142] width 128 height 9
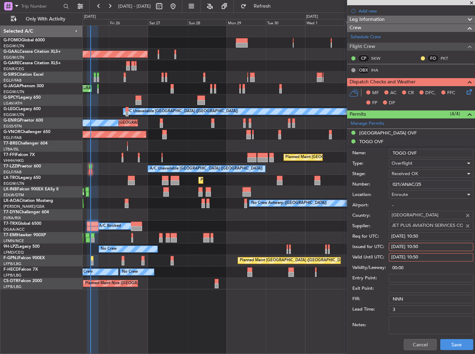
drag, startPoint x: 386, startPoint y: 155, endPoint x: 373, endPoint y: 157, distance: 14.0
click at [374, 156] on div "Name: TOGO OVF" at bounding box center [412, 153] width 121 height 10
drag, startPoint x: 425, startPoint y: 182, endPoint x: 374, endPoint y: 185, distance: 51.5
click at [374, 185] on div "Number: 021/ANAC/25" at bounding box center [412, 184] width 121 height 10
click at [402, 134] on div "BURKINA FASO OVF" at bounding box center [387, 133] width 57 height 6
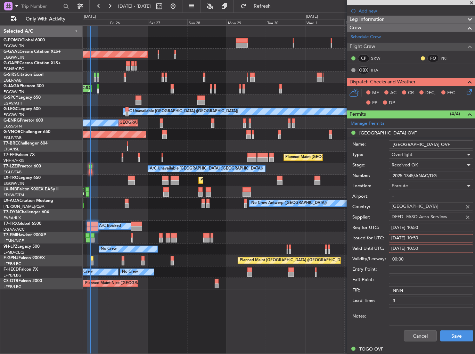
drag, startPoint x: 444, startPoint y: 143, endPoint x: 366, endPoint y: 147, distance: 78.3
click at [366, 147] on div "Name: BURKINA FASO OVF" at bounding box center [412, 144] width 121 height 10
drag, startPoint x: 453, startPoint y: 175, endPoint x: 372, endPoint y: 177, distance: 80.6
click at [372, 177] on div "Number: 2025-1345/ANAC/DG" at bounding box center [412, 176] width 121 height 10
click at [412, 333] on button "Cancel" at bounding box center [420, 335] width 33 height 11
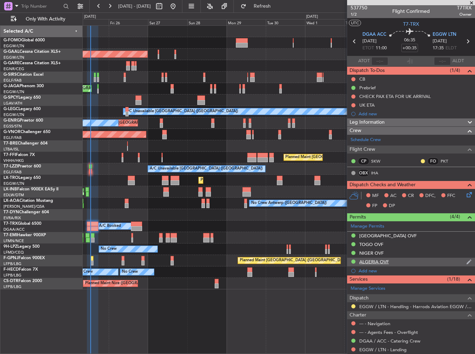
scroll to position [0, 0]
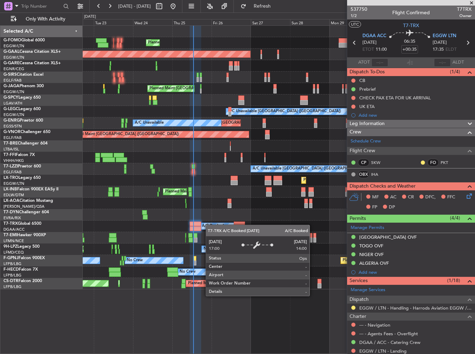
click at [210, 225] on div "A/C Booked" at bounding box center [213, 226] width 22 height 10
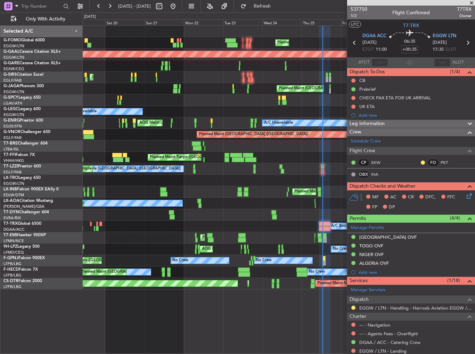
click at [270, 228] on div "A/C Booked A/C Booked A/C Booked" at bounding box center [279, 226] width 392 height 11
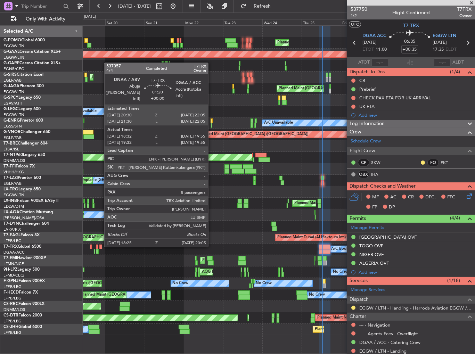
click at [101, 246] on div at bounding box center [100, 247] width 3 height 5
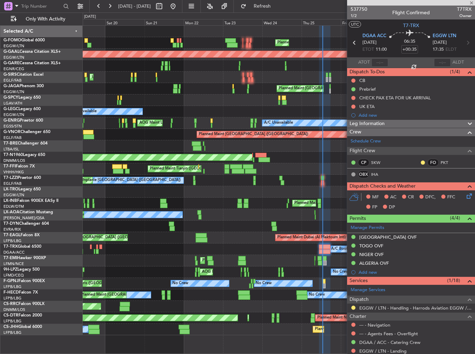
type input "18:42"
type input "19:50"
type input "8"
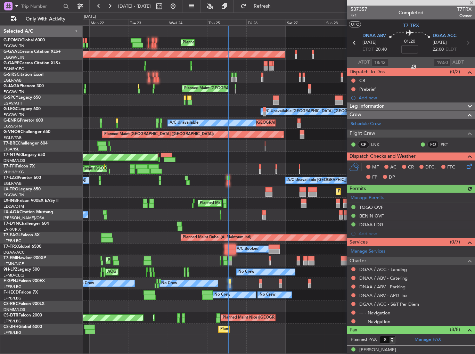
click at [150, 212] on div "No Crew Nice (Côte d'Azur Airport) No Crew Antwerp (Deurne) Planned Maint Nice …" at bounding box center [279, 214] width 392 height 11
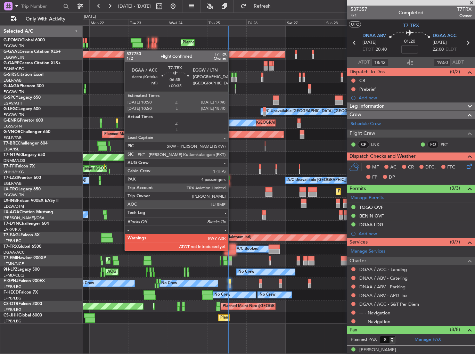
click at [231, 250] on div at bounding box center [229, 251] width 11 height 5
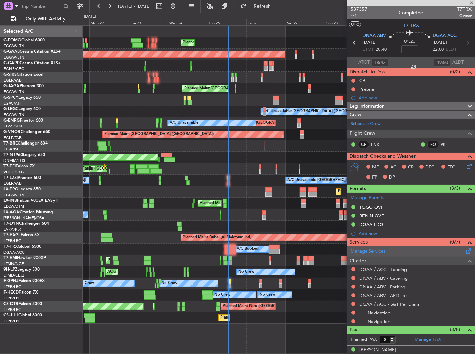
type input "+00:35"
type input "4"
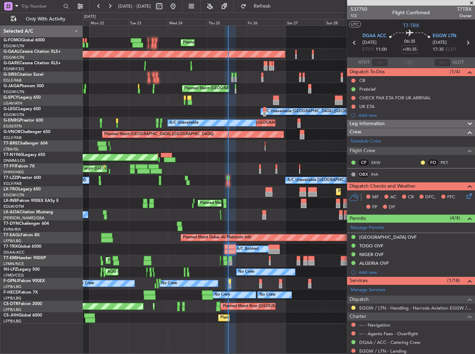
click at [250, 244] on div "A/C Booked" at bounding box center [279, 249] width 392 height 11
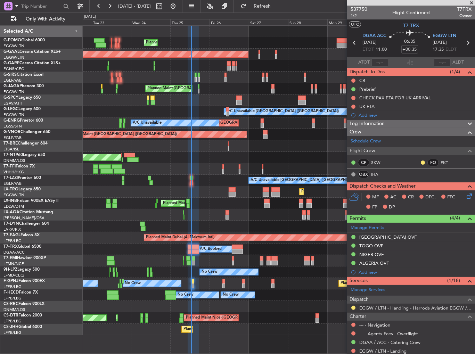
click at [178, 165] on div "Planned Maint London (Luton) Planned Maint Dusseldorf Owner Planned Maint Londo…" at bounding box center [279, 181] width 392 height 310
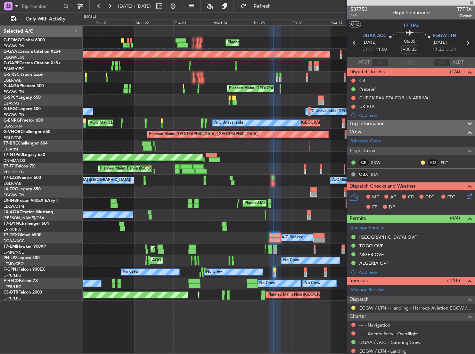
click at [293, 209] on div "No Crew Antwerp (Deurne) No Crew Nice (Côte d'Azur Airport) Planned Maint Nice …" at bounding box center [279, 214] width 392 height 11
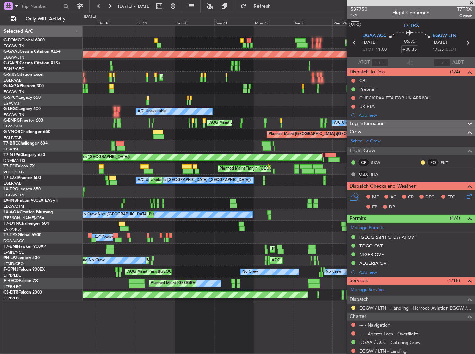
click at [267, 236] on div "A/C Booked A/C Booked A/C Booked" at bounding box center [279, 237] width 392 height 11
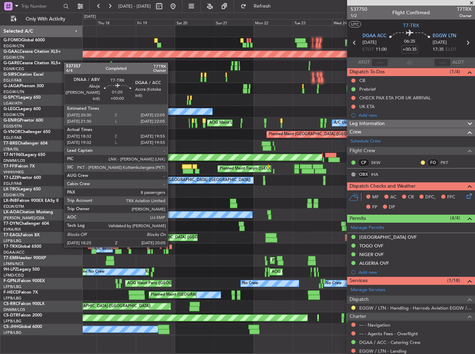
click at [171, 246] on div at bounding box center [170, 247] width 3 height 5
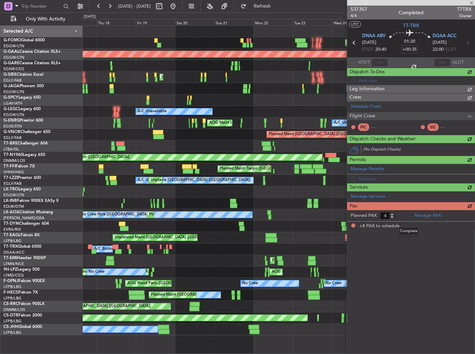
type input "18:42"
type input "19:50"
type input "8"
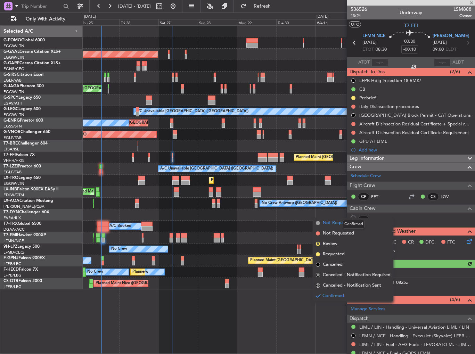
scroll to position [139, 0]
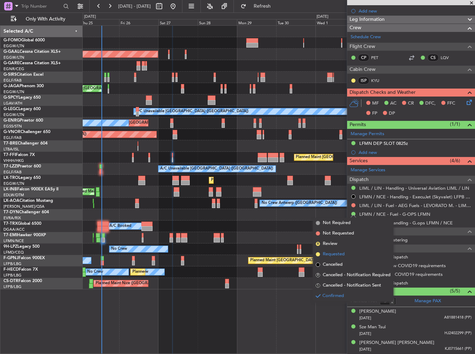
click at [335, 256] on span "Requested" at bounding box center [334, 254] width 22 height 7
